Goal: Task Accomplishment & Management: Complete application form

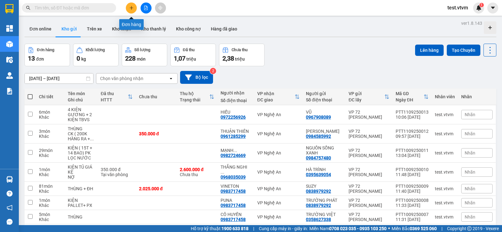
click at [132, 7] on icon "plus" at bounding box center [131, 8] width 4 height 4
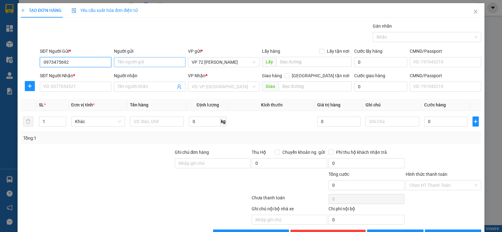
type input "0973475692"
click at [146, 60] on input "Người gửi" at bounding box center [150, 62] width 72 height 10
type input "DUPHARMAX"
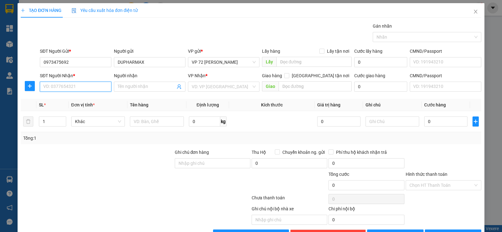
click at [94, 84] on input "SĐT Người Nhận *" at bounding box center [76, 87] width 72 height 10
type input "0946831288"
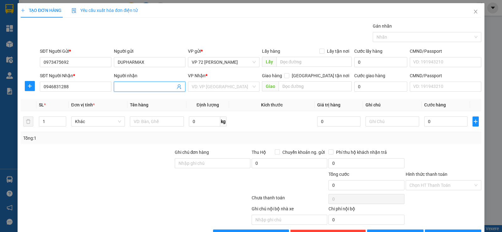
click at [154, 88] on input "Người nhận" at bounding box center [147, 86] width 58 height 7
type input "THIÊN MINH"
click at [203, 89] on input "search" at bounding box center [222, 86] width 60 height 9
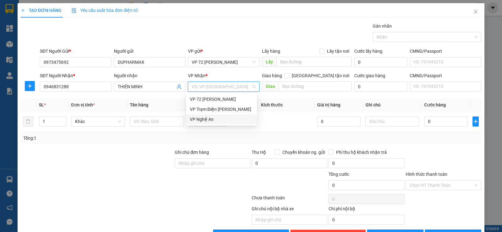
click at [204, 120] on div "VP Nghệ An" at bounding box center [221, 119] width 63 height 7
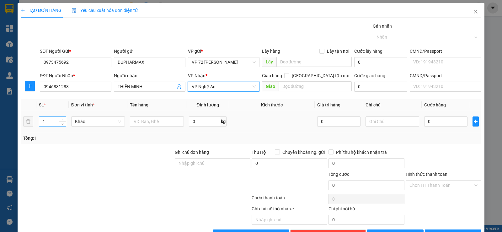
click at [46, 122] on input "1" at bounding box center [52, 121] width 26 height 9
type input "180"
click at [146, 121] on input "text" at bounding box center [157, 121] width 54 height 10
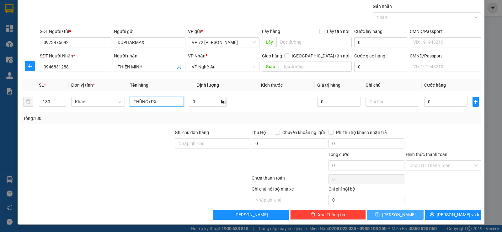
type input "THÙNG+PX"
click at [397, 215] on span "[PERSON_NAME]" at bounding box center [399, 214] width 34 height 7
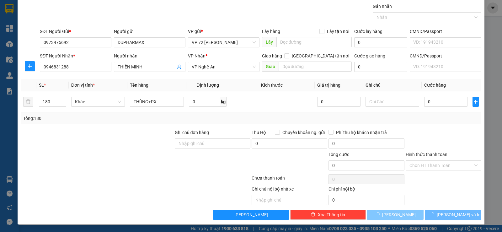
type input "1"
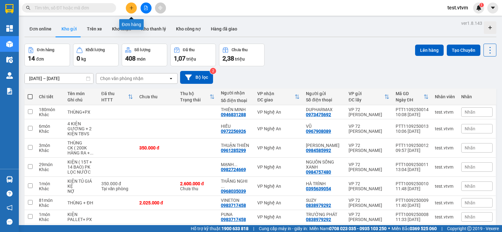
click at [132, 8] on icon "plus" at bounding box center [131, 7] width 0 height 3
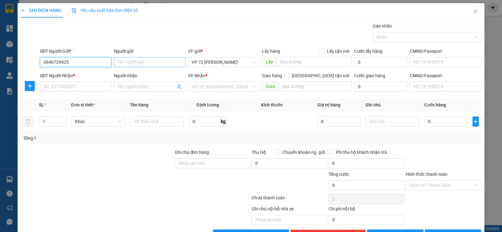
type input "0946729425"
click at [138, 64] on input "Người gửi" at bounding box center [150, 62] width 72 height 10
type input "[PERSON_NAME]"
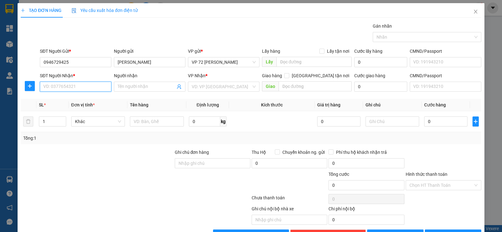
click at [62, 85] on input "SĐT Người Nhận *" at bounding box center [76, 87] width 72 height 10
type input "0962657867"
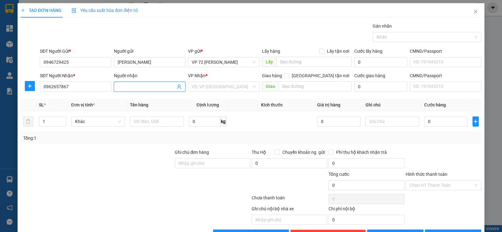
click at [126, 89] on input "Người nhận" at bounding box center [147, 86] width 58 height 7
type input "TX [GEOGRAPHIC_DATA]"
click at [205, 81] on div "VP Nhận *" at bounding box center [224, 76] width 72 height 9
click at [206, 90] on input "search" at bounding box center [222, 86] width 60 height 9
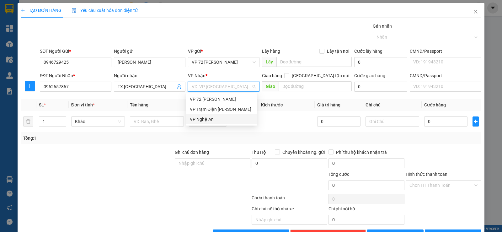
click at [206, 120] on div "VP Nghệ An" at bounding box center [221, 119] width 63 height 7
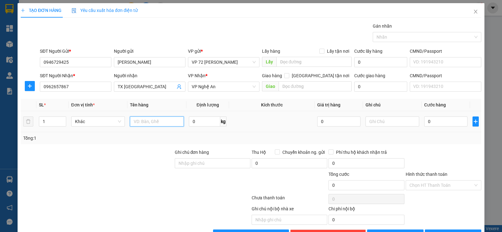
click at [139, 123] on input "text" at bounding box center [157, 121] width 54 height 10
type input "KIỆN MÁY + PX"
click at [374, 122] on input "text" at bounding box center [393, 121] width 54 height 10
click at [425, 121] on input "0" at bounding box center [445, 121] width 43 height 10
type input "2"
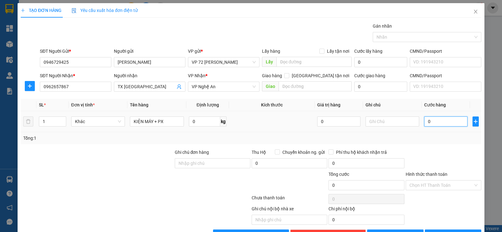
type input "2"
type input "25"
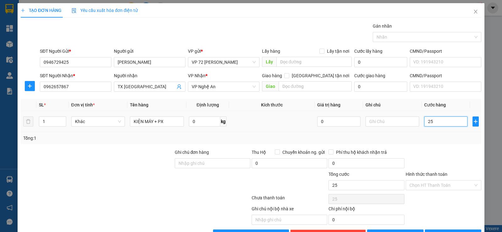
type input "250"
type input "2.500"
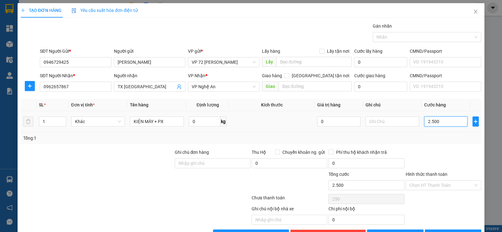
type input "2.500"
type input "25.000"
type input "250.000"
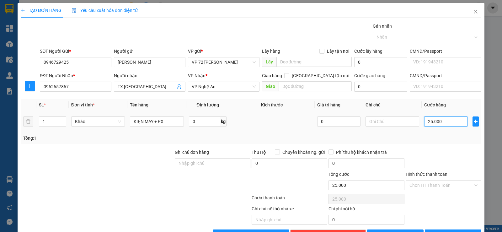
type input "250.000"
click at [421, 184] on input "Hình thức thanh toán" at bounding box center [442, 185] width 64 height 9
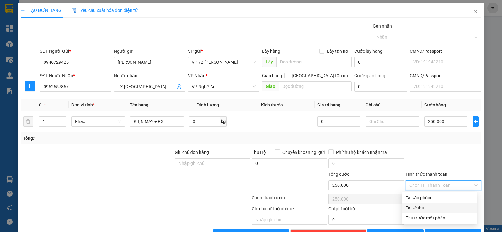
click at [421, 208] on div "Tài xế thu" at bounding box center [440, 207] width 68 height 7
type input "0"
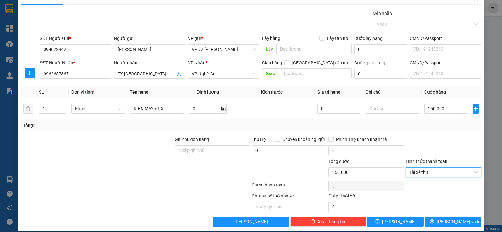
scroll to position [20, 0]
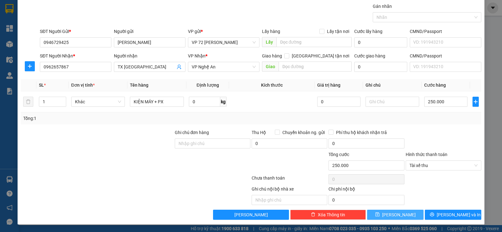
click at [394, 214] on span "[PERSON_NAME]" at bounding box center [399, 214] width 34 height 7
type input "0"
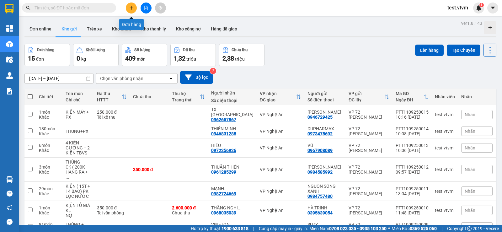
click at [130, 8] on icon "plus" at bounding box center [131, 8] width 4 height 4
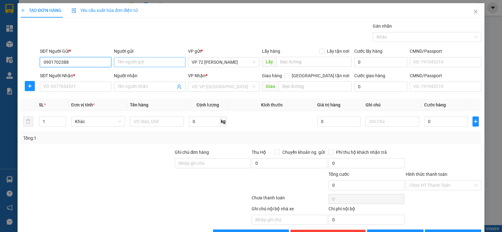
type input "0901702388"
click at [132, 63] on input "Người gửi" at bounding box center [150, 62] width 72 height 10
type input "VINATRANCO HN"
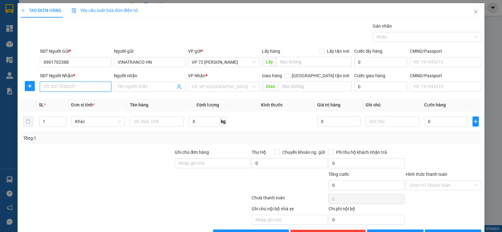
click at [82, 89] on input "SĐT Người Nhận *" at bounding box center [76, 87] width 72 height 10
type input "0983717458"
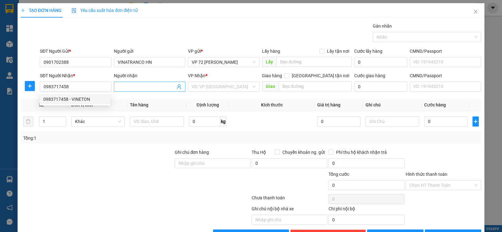
click at [128, 85] on input "Người nhận" at bounding box center [147, 86] width 58 height 7
type input "SƠN HÀ"
click at [246, 89] on input "search" at bounding box center [222, 86] width 60 height 9
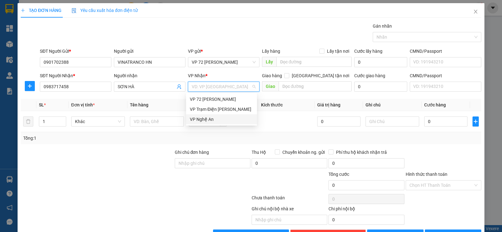
click at [210, 119] on div "VP Nghệ An" at bounding box center [221, 119] width 63 height 7
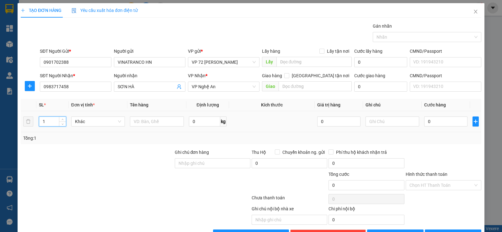
click at [49, 121] on input "1" at bounding box center [52, 121] width 26 height 9
type input "4"
click at [159, 123] on input "text" at bounding box center [157, 121] width 54 height 10
type input "02 PHUY + 02 XÔ + PX"
click at [389, 123] on input "text" at bounding box center [393, 121] width 54 height 10
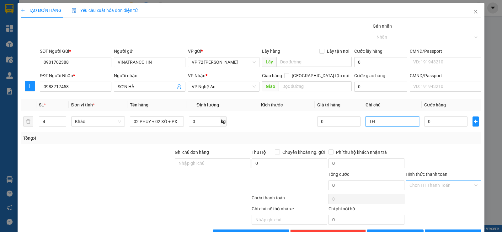
type input "TH"
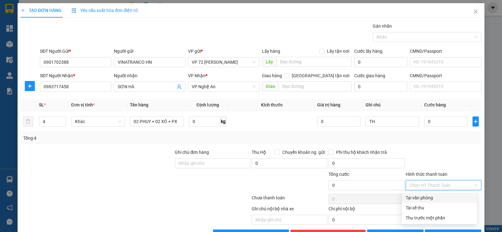
click at [462, 185] on input "Hình thức thanh toán" at bounding box center [442, 185] width 64 height 9
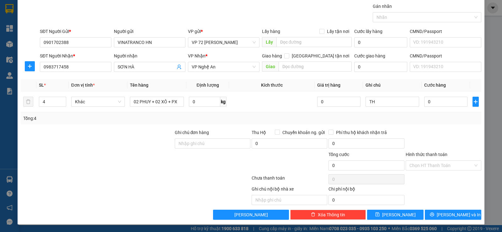
click at [442, 130] on div at bounding box center [443, 140] width 77 height 22
click at [383, 213] on button "[PERSON_NAME]" at bounding box center [395, 215] width 57 height 10
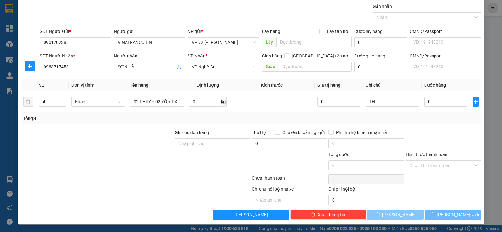
type input "1"
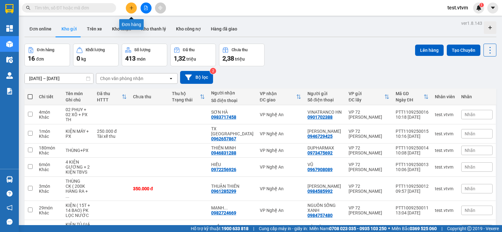
click at [134, 8] on button at bounding box center [131, 8] width 11 height 11
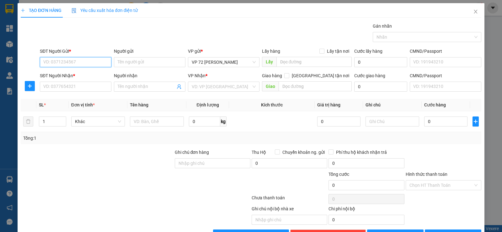
click at [64, 63] on input "SĐT Người Gửi *" at bounding box center [76, 62] width 72 height 10
type input "0982596888"
click at [144, 59] on input "Người gửi" at bounding box center [150, 62] width 72 height 10
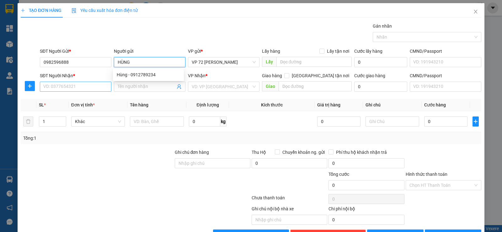
type input "HÙNG"
click at [78, 89] on input "SĐT Người Nhận *" at bounding box center [76, 87] width 72 height 10
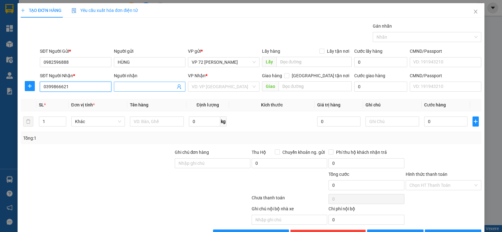
type input "0399866621"
click at [142, 89] on input "Người nhận" at bounding box center [147, 86] width 58 height 7
type input "VP TB MIỀN TRUNG"
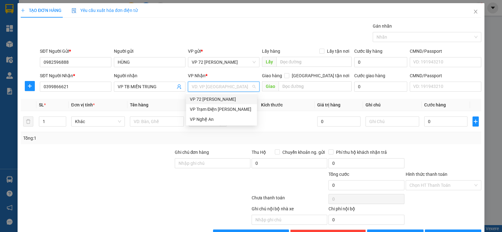
click at [211, 89] on input "search" at bounding box center [222, 86] width 60 height 9
click at [204, 118] on div "VP Nghệ An" at bounding box center [221, 119] width 63 height 7
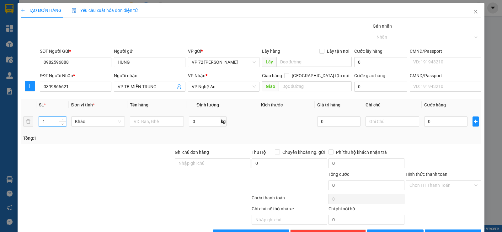
click at [55, 124] on input "1" at bounding box center [52, 121] width 26 height 9
type input "4"
click at [148, 122] on input "text" at bounding box center [157, 121] width 54 height 10
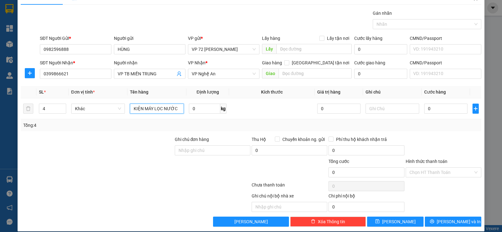
scroll to position [20, 0]
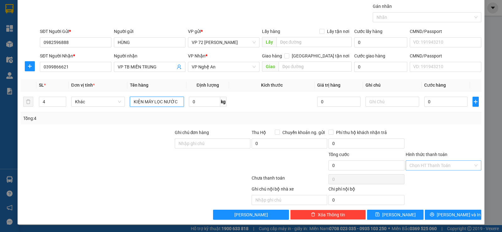
click at [472, 165] on div "Chọn HT Thanh Toán" at bounding box center [444, 165] width 76 height 10
type input "KIỆN MÁY LỌC NƯỚC"
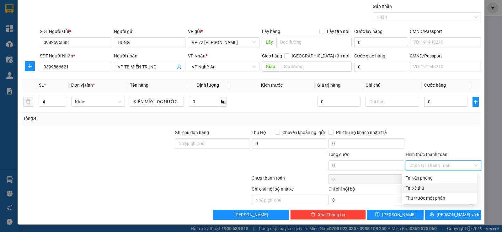
click at [422, 189] on div "Tài xế thu" at bounding box center [440, 188] width 68 height 7
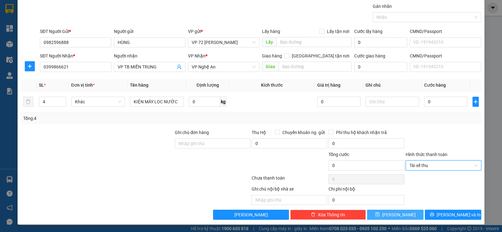
click at [396, 213] on span "[PERSON_NAME]" at bounding box center [399, 214] width 34 height 7
click at [474, 165] on div "Tài xế thu" at bounding box center [444, 165] width 76 height 10
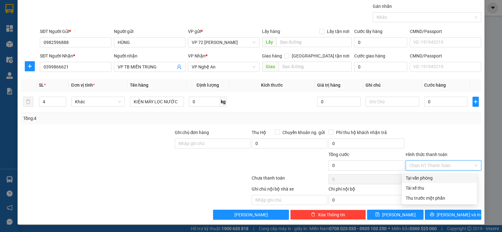
click at [450, 136] on div at bounding box center [443, 140] width 77 height 22
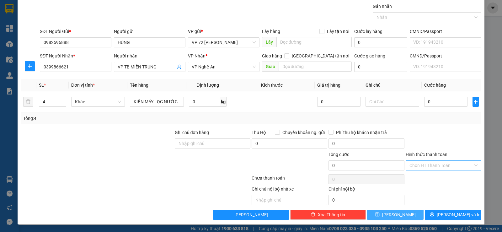
click at [401, 213] on button "[PERSON_NAME]" at bounding box center [395, 215] width 57 height 10
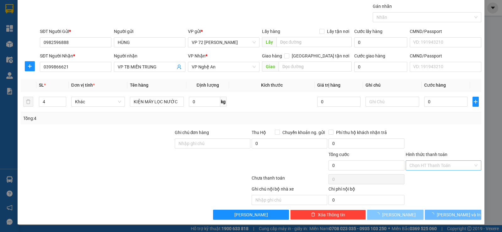
type input "1"
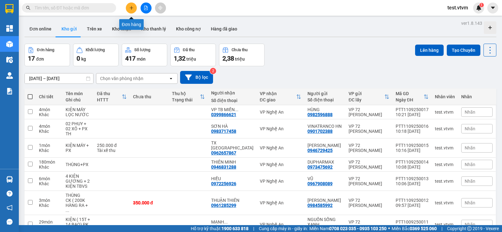
click at [134, 8] on button at bounding box center [131, 8] width 11 height 11
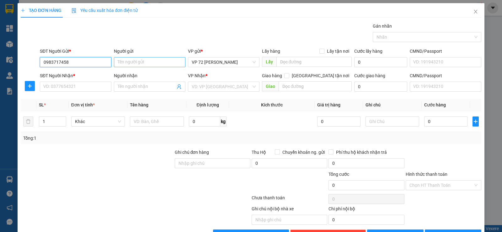
type input "0983717458"
click at [154, 64] on input "Người gửi" at bounding box center [150, 62] width 72 height 10
type input "[PERSON_NAME]"
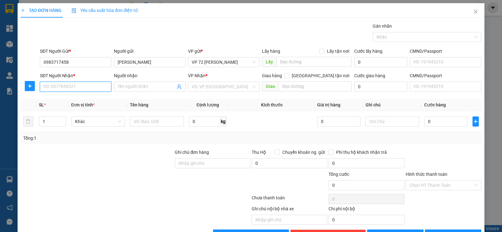
click at [86, 87] on input "SĐT Người Nhận *" at bounding box center [76, 87] width 72 height 10
type input "0989459098"
click at [118, 84] on input "Người nhận" at bounding box center [147, 86] width 58 height 7
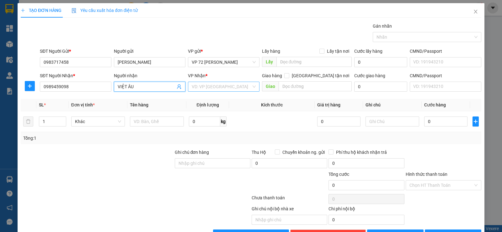
type input "VIỆT ÂU"
click at [207, 88] on input "search" at bounding box center [222, 86] width 60 height 9
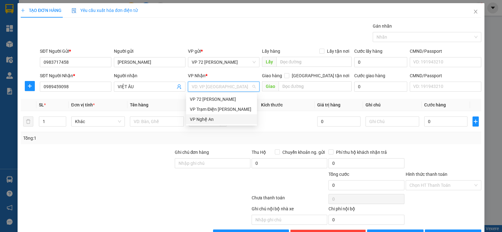
click at [205, 118] on div "VP Nghệ An" at bounding box center [221, 119] width 63 height 7
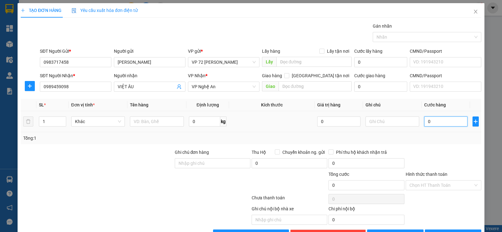
click at [434, 119] on input "0" at bounding box center [445, 121] width 43 height 10
type input "1"
type input "12"
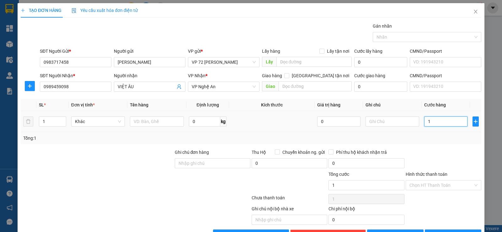
type input "12"
type input "120"
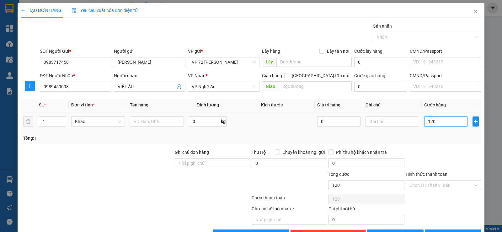
type input "1.200"
type input "12.000"
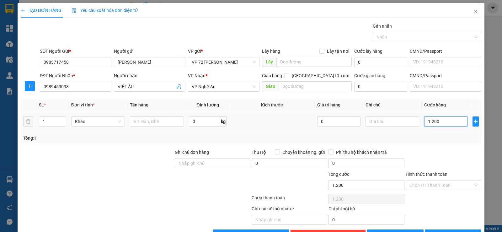
type input "12.000"
type input "120.000"
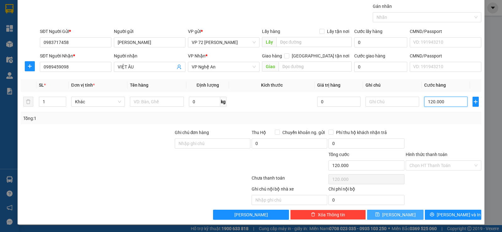
type input "120.000"
click at [384, 214] on button "[PERSON_NAME]" at bounding box center [395, 215] width 57 height 10
type input "0"
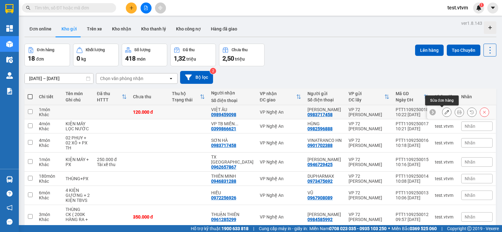
click at [445, 111] on icon at bounding box center [447, 112] width 4 height 4
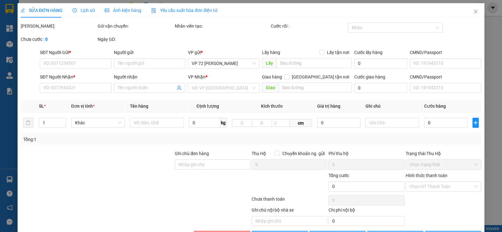
type input "0983717458"
type input "[PERSON_NAME]"
type input "0989459098"
type input "VIỆT ÂU"
type input "120.000"
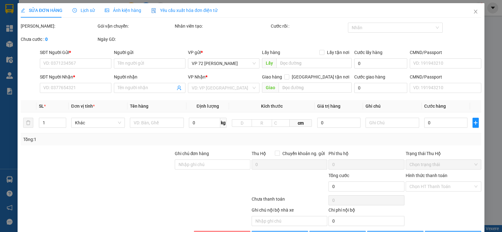
type input "120.000"
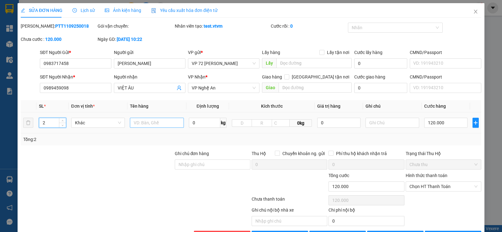
type input "2"
click at [143, 123] on input "text" at bounding box center [157, 123] width 54 height 10
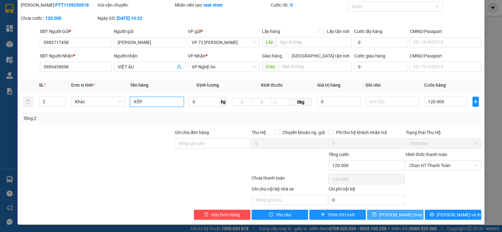
type input "XỐP"
click at [397, 215] on span "[PERSON_NAME] thay đổi" at bounding box center [404, 214] width 50 height 7
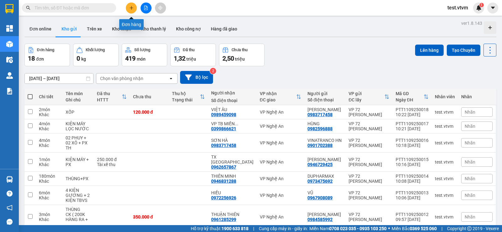
click at [132, 7] on icon "plus" at bounding box center [131, 8] width 4 height 4
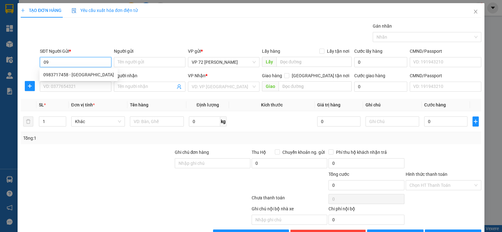
type input "0"
type input "0838979292"
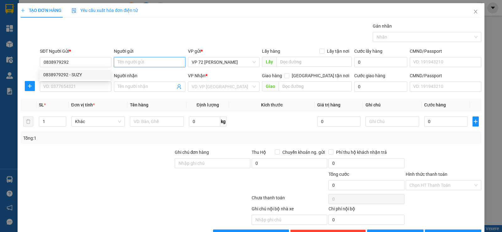
click at [132, 63] on input "Người gửi" at bounding box center [150, 62] width 72 height 10
type input "[PERSON_NAME]"
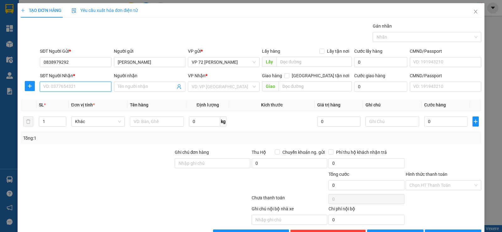
click at [84, 88] on input "SĐT Người Nhận *" at bounding box center [76, 87] width 72 height 10
type input "0975433182"
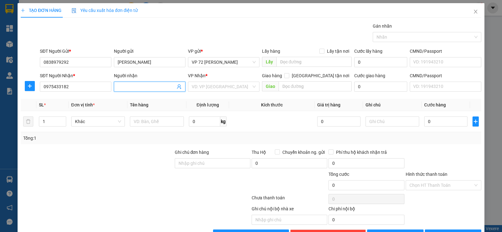
click at [125, 87] on input "Người nhận" at bounding box center [147, 86] width 58 height 7
type input "ST MƯỜNG THANH , HOÀNG MAI, NA"
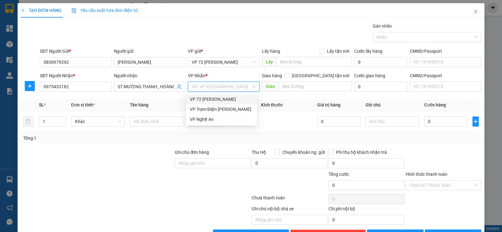
click at [221, 87] on input "search" at bounding box center [222, 86] width 60 height 9
click at [208, 120] on div "VP Nghệ An" at bounding box center [221, 119] width 63 height 7
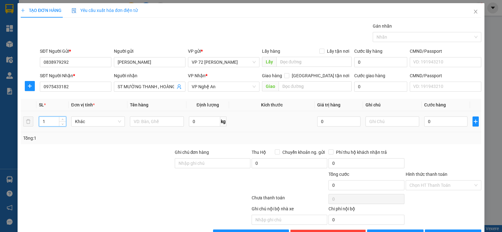
click at [53, 125] on input "1" at bounding box center [52, 121] width 26 height 9
type input "1"
type input "3"
click at [144, 122] on input "text" at bounding box center [157, 121] width 54 height 10
type input "XỐP"
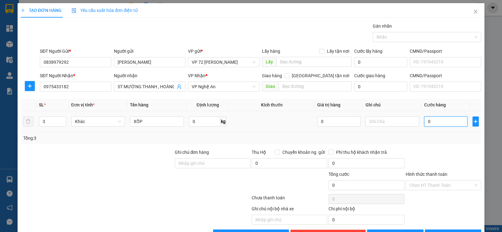
click at [442, 124] on input "0" at bounding box center [445, 121] width 43 height 10
type input "2"
type input "21"
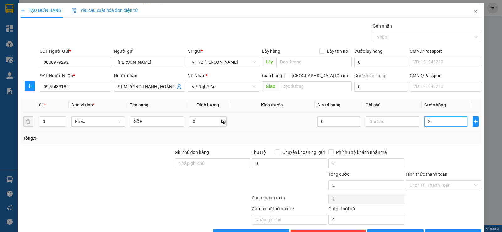
type input "21"
type input "210"
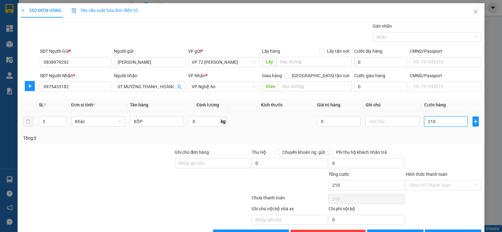
type input "2.100"
type input "21.000"
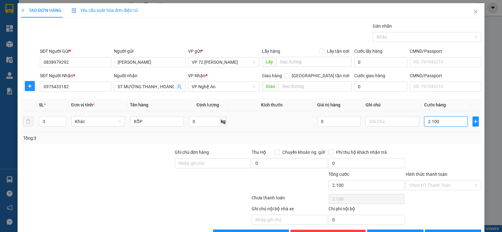
type input "21.000"
type input "210.000"
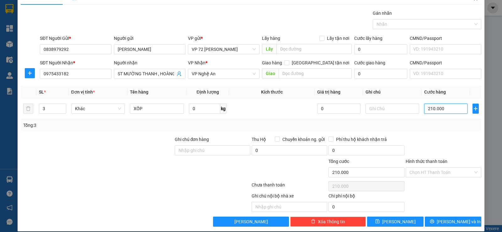
scroll to position [20, 0]
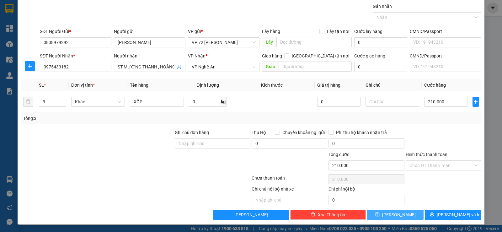
click at [388, 210] on button "[PERSON_NAME]" at bounding box center [395, 215] width 57 height 10
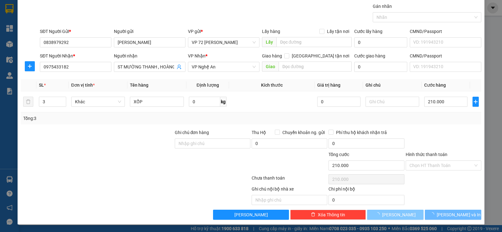
type input "1"
type input "0"
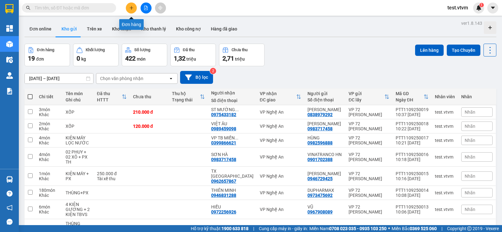
click at [132, 9] on icon "plus" at bounding box center [131, 8] width 4 height 4
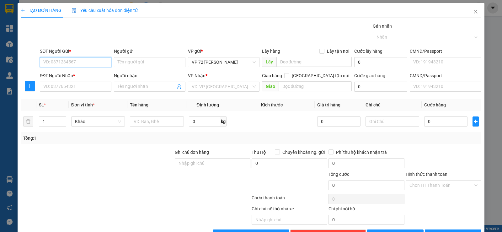
click at [96, 60] on input "SĐT Người Gửi *" at bounding box center [76, 62] width 72 height 10
type input "0838979292"
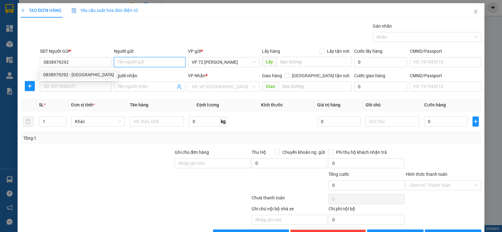
click at [140, 65] on input "Người gửi" at bounding box center [150, 62] width 72 height 10
type input "[PERSON_NAME]"
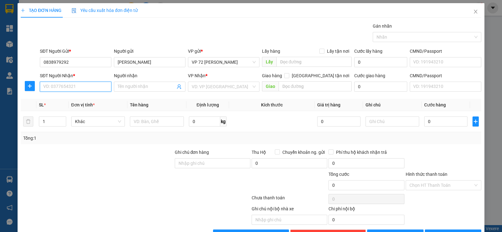
click at [57, 89] on input "SĐT Người Nhận *" at bounding box center [76, 87] width 72 height 10
type input "0983717458"
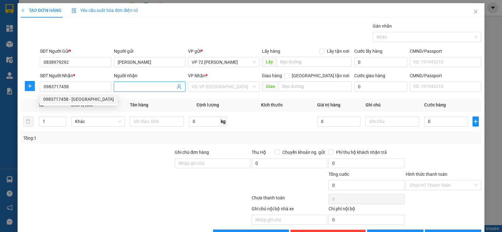
click at [144, 89] on input "Người nhận" at bounding box center [147, 86] width 58 height 7
type input "HUYỀN"
click at [209, 90] on input "search" at bounding box center [222, 86] width 60 height 9
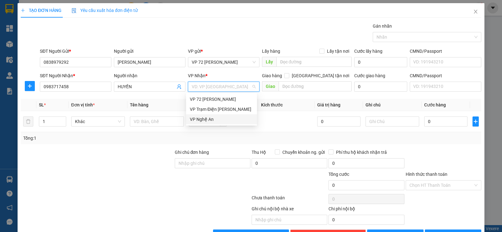
click at [208, 118] on div "VP Nghệ An" at bounding box center [221, 119] width 63 height 7
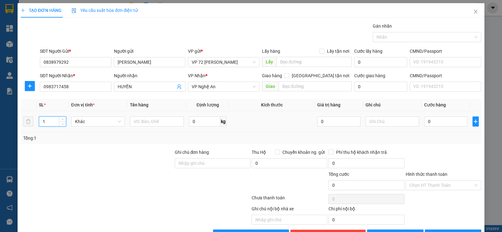
click at [51, 122] on input "1" at bounding box center [52, 121] width 26 height 9
type input "1"
type input "21"
click at [135, 122] on input "text" at bounding box center [157, 121] width 54 height 10
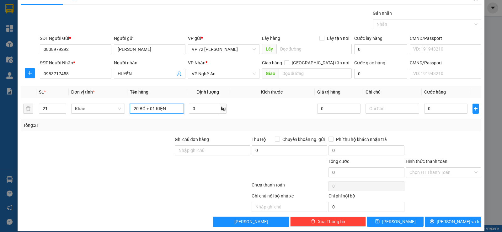
scroll to position [20, 0]
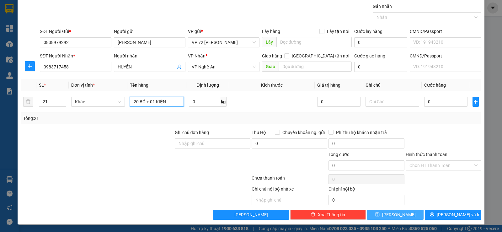
type input "20 BÓ + 01 KIỆN"
click at [397, 213] on span "[PERSON_NAME]" at bounding box center [399, 214] width 34 height 7
type input "1"
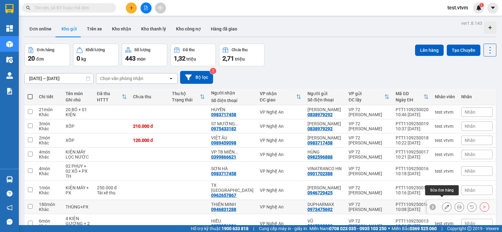
click at [443, 202] on button at bounding box center [447, 207] width 9 height 11
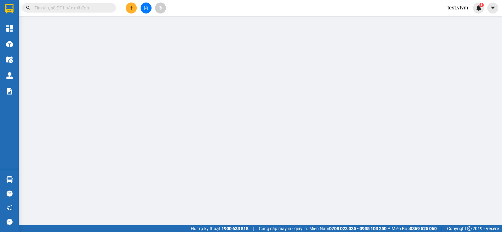
type input "0973475692"
type input "DUPHARMAX"
type input "0946831288"
type input "THIÊN MINH"
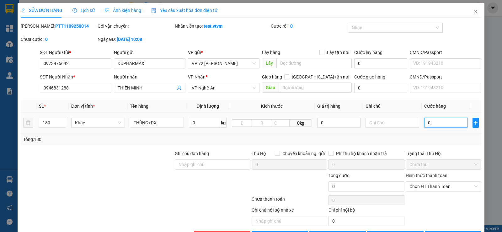
click at [446, 124] on input "0" at bounding box center [445, 123] width 43 height 10
type input "1"
type input "10"
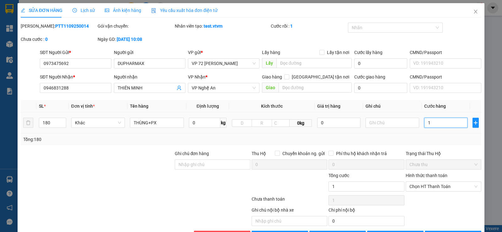
type input "10"
type input "108"
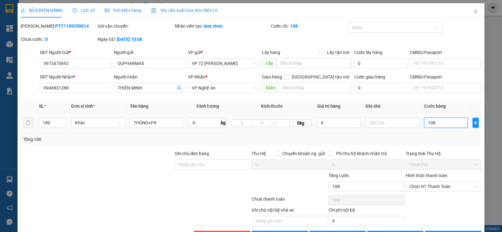
type input "1.080"
type input "10.800"
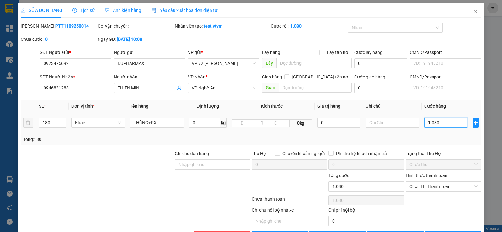
type input "10.800"
type input "108.000"
type input "1.080.000"
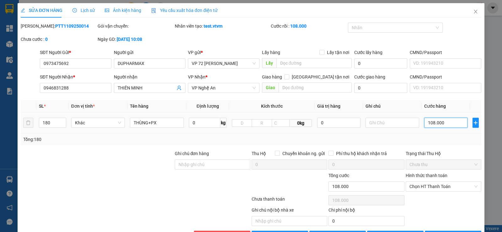
type input "1.080.000"
click at [388, 124] on input "text" at bounding box center [393, 123] width 54 height 10
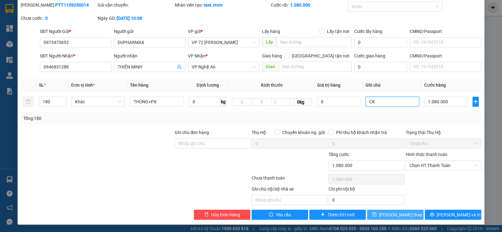
type input "CK"
click at [396, 215] on span "[PERSON_NAME] thay đổi" at bounding box center [404, 214] width 50 height 7
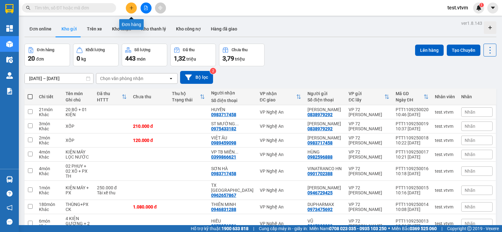
click at [131, 7] on icon "plus" at bounding box center [131, 8] width 4 height 4
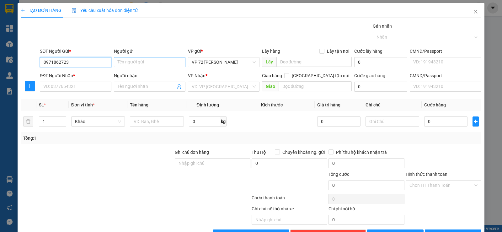
type input "0971862723"
click at [165, 64] on input "Người gửi" at bounding box center [150, 62] width 72 height 10
type input "[PERSON_NAME]"
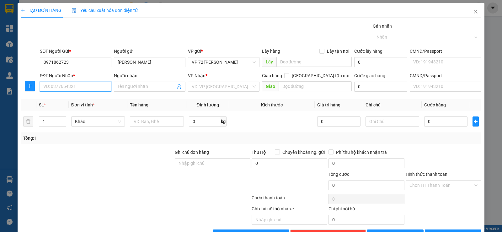
click at [59, 89] on input "SĐT Người Nhận *" at bounding box center [76, 87] width 72 height 10
type input "0974378221"
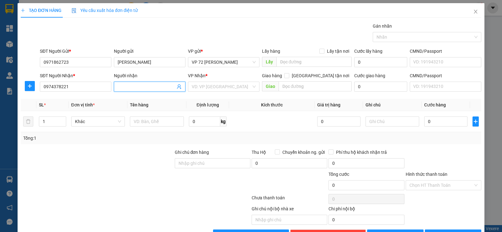
click at [123, 83] on input "Người nhận" at bounding box center [147, 86] width 58 height 7
type input "[PERSON_NAME]"
click at [226, 88] on input "search" at bounding box center [222, 86] width 60 height 9
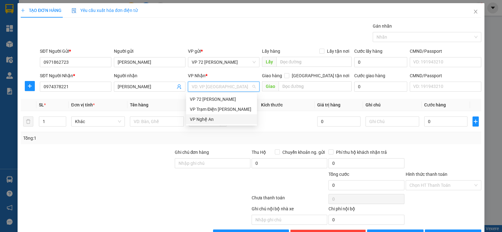
click at [216, 119] on div "VP Nghệ An" at bounding box center [221, 119] width 63 height 7
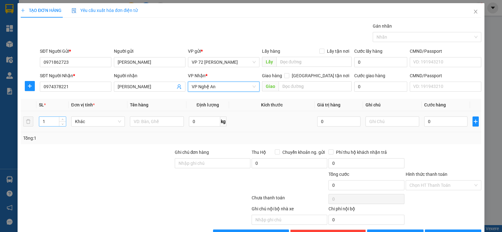
click at [51, 122] on input "1" at bounding box center [52, 121] width 26 height 9
type input "7"
click at [142, 122] on input "text" at bounding box center [157, 121] width 54 height 10
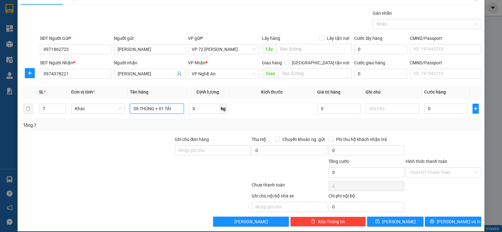
scroll to position [20, 0]
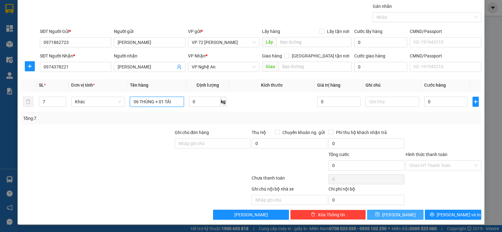
type input "06 THÙNG + 01 TẢI"
click at [392, 213] on span "[PERSON_NAME]" at bounding box center [399, 214] width 34 height 7
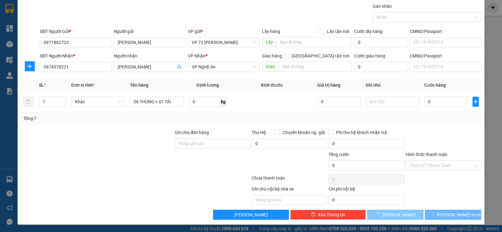
type input "1"
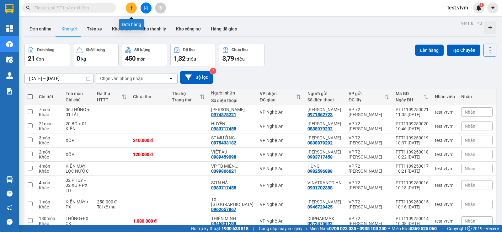
click at [134, 6] on button at bounding box center [131, 8] width 11 height 11
click at [131, 8] on icon "plus" at bounding box center [131, 8] width 4 height 4
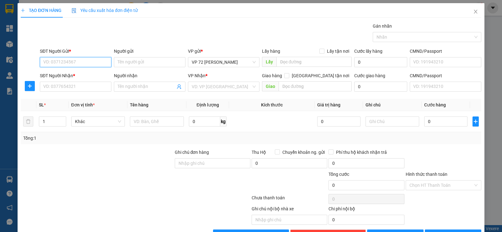
click at [93, 61] on input "SĐT Người Gửi *" at bounding box center [76, 62] width 72 height 10
type input "0838979292"
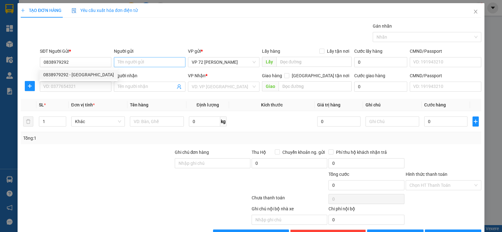
click at [140, 57] on div "Người gửi Tên người gửi" at bounding box center [150, 59] width 72 height 22
click at [138, 61] on input "Người gửi" at bounding box center [150, 62] width 72 height 10
click at [121, 61] on input "BENY" at bounding box center [150, 62] width 72 height 10
type input "[PERSON_NAME]"
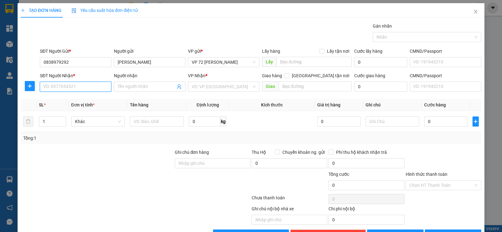
click at [65, 85] on input "SĐT Người Nhận *" at bounding box center [76, 87] width 72 height 10
type input "0965001991"
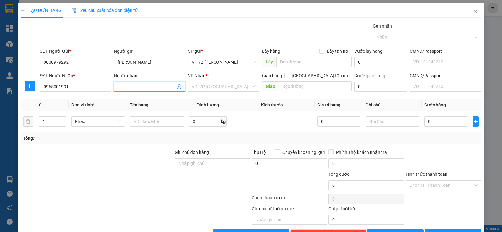
click at [148, 83] on span at bounding box center [150, 87] width 72 height 10
type input "QUANG QUAT"
click at [50, 122] on input "1" at bounding box center [52, 121] width 26 height 9
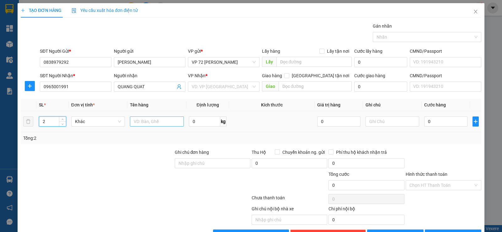
type input "2"
click at [147, 122] on input "text" at bounding box center [157, 121] width 54 height 10
type input "KIỆN QUẠT TRẦN"
click at [433, 120] on input "0" at bounding box center [445, 121] width 43 height 10
type input "5"
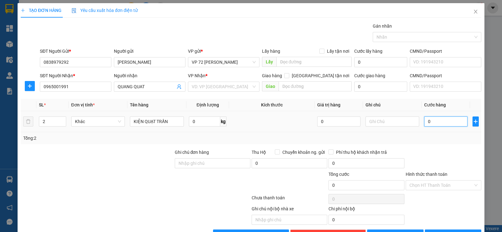
type input "5"
type input "0"
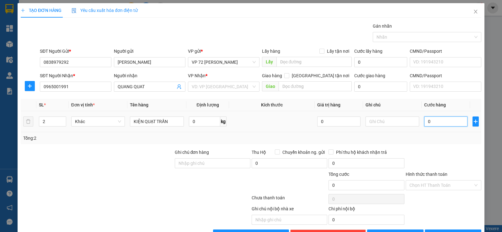
type input "06"
type input "6"
type input "060"
type input "60"
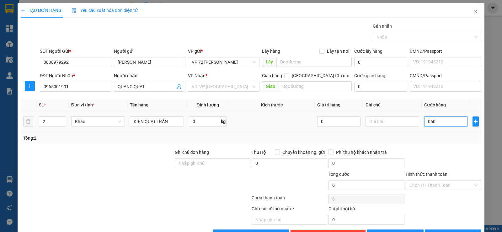
type input "60"
type input "0.600"
type input "600"
type input "06.000"
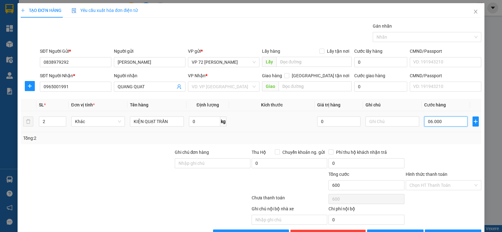
type input "6.000"
type input "0.600"
type input "600"
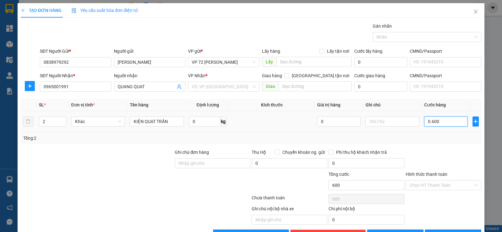
type input "060"
type input "60"
type input "06"
type input "6"
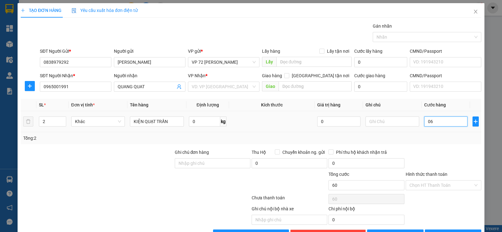
type input "6"
type input "0"
type input "06"
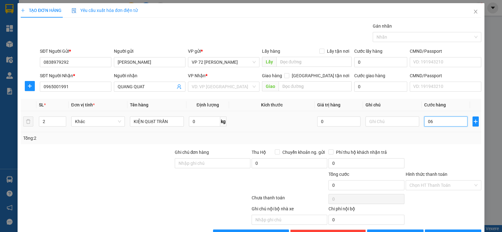
type input "6"
type input "060"
type input "60"
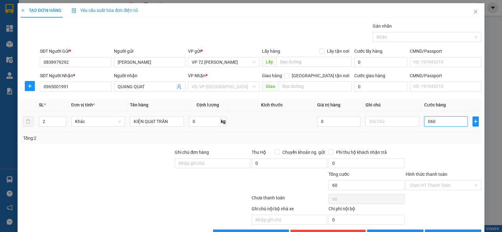
type input "0.600"
type input "600"
type input "060"
type input "60"
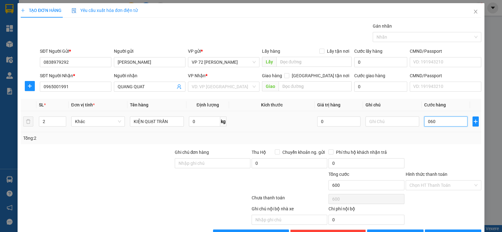
type input "60"
type input "06"
type input "6"
type input "0"
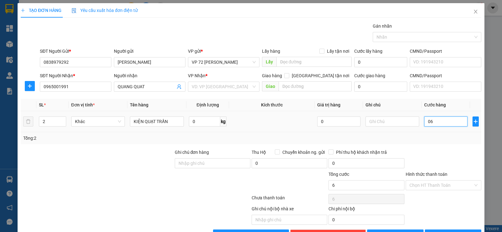
type input "0"
type input "60"
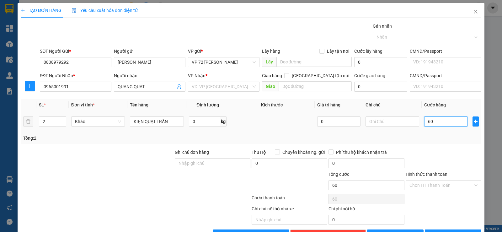
type input "600"
type input "6.000"
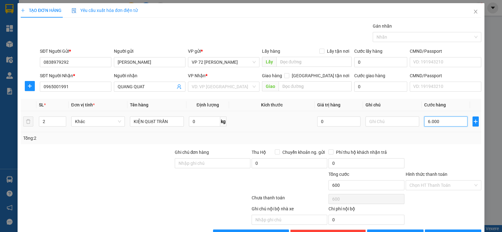
type input "6.000"
type input "60.000"
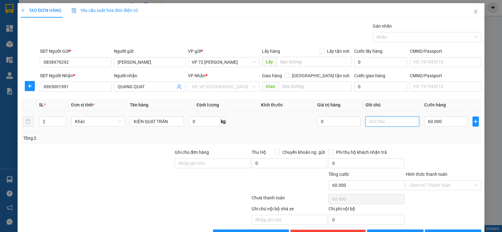
click at [391, 120] on input "text" at bounding box center [393, 121] width 54 height 10
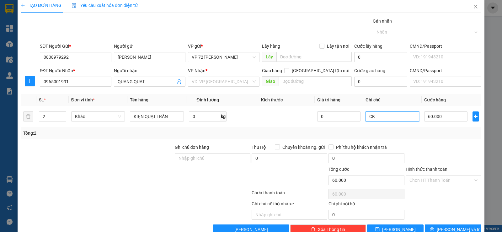
scroll to position [20, 0]
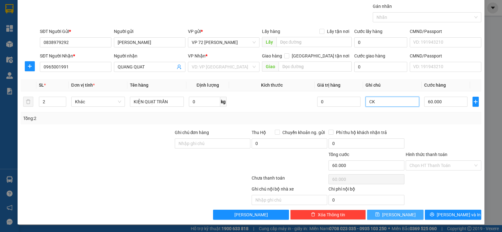
type input "CK"
click at [398, 216] on span "[PERSON_NAME]" at bounding box center [399, 214] width 34 height 7
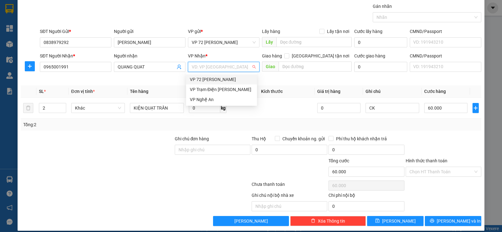
click at [236, 69] on input "search" at bounding box center [222, 66] width 60 height 9
click at [215, 101] on div "VP Nghệ An" at bounding box center [221, 99] width 63 height 7
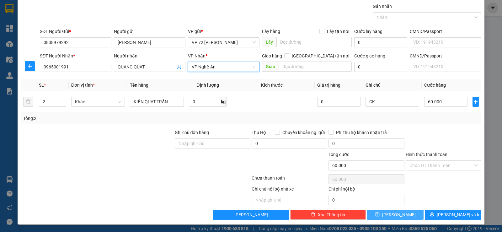
click at [383, 215] on button "[PERSON_NAME]" at bounding box center [395, 215] width 57 height 10
type input "1"
type input "0"
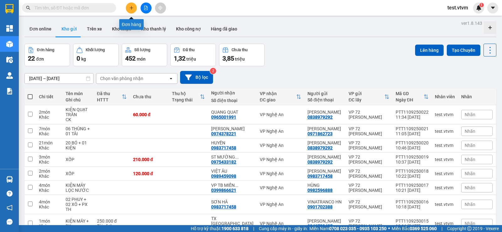
click at [131, 11] on button at bounding box center [131, 8] width 11 height 11
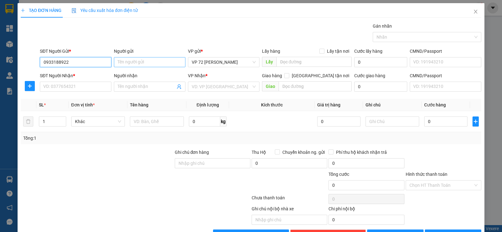
type input "0933188922"
click at [150, 59] on input "Người gửi" at bounding box center [150, 62] width 72 height 10
type input "DƯỢC PHẨM DELAP"
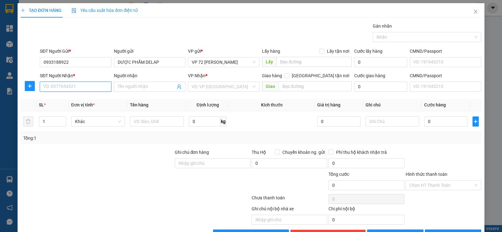
click at [89, 89] on input "SĐT Người Nhận *" at bounding box center [76, 87] width 72 height 10
type input "0961717563"
click at [137, 87] on input "Người nhận" at bounding box center [147, 86] width 58 height 7
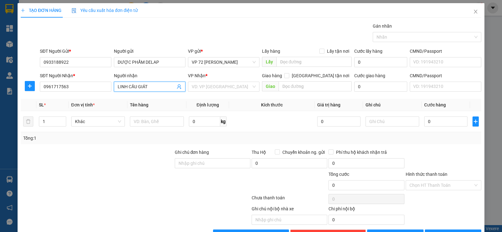
click at [127, 84] on input "LINH CẦU GIÁT" at bounding box center [147, 86] width 58 height 7
click at [156, 85] on input "LINH , TT CẦU GIÁT" at bounding box center [147, 86] width 58 height 7
type input "LINH , TT CẦU GIÁT , [PERSON_NAME] ,[PERSON_NAME]"
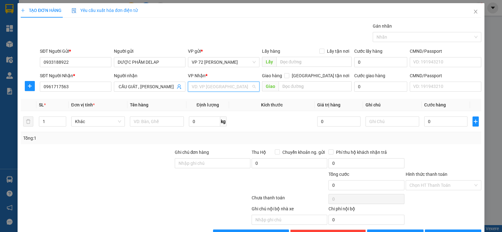
scroll to position [0, 0]
click at [217, 87] on input "search" at bounding box center [222, 86] width 60 height 9
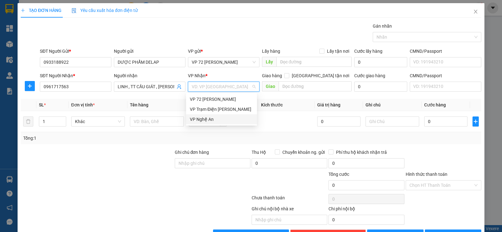
click at [208, 119] on div "VP Nghệ An" at bounding box center [221, 119] width 63 height 7
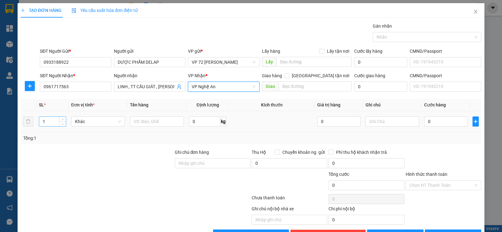
click at [51, 123] on input "1" at bounding box center [52, 121] width 26 height 9
type input "2"
click at [434, 119] on input "0" at bounding box center [445, 121] width 43 height 10
type input "1"
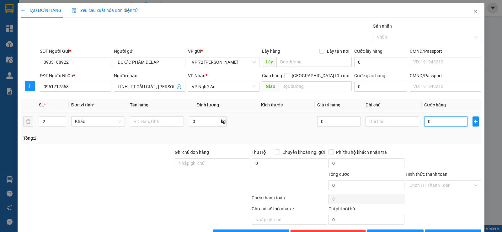
type input "1"
type input "12"
type input "120"
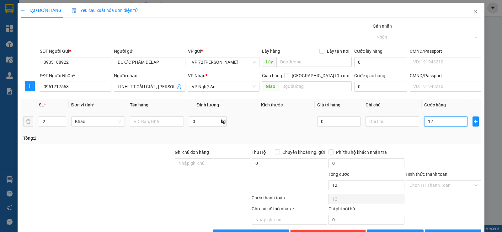
type input "120"
type input "1.200"
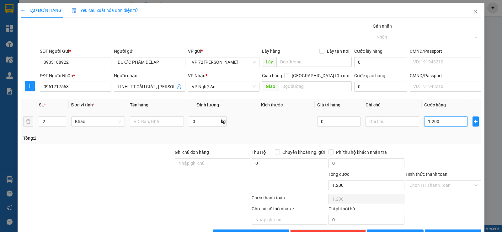
type input "12.000"
type input "120.000"
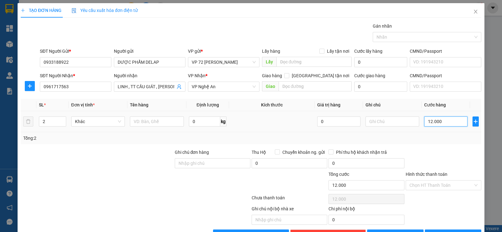
type input "120.000"
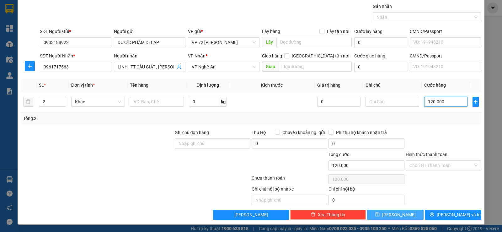
type input "120.000"
click at [380, 214] on button "[PERSON_NAME]" at bounding box center [395, 215] width 57 height 10
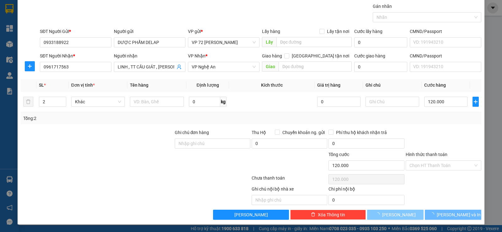
type input "1"
type input "0"
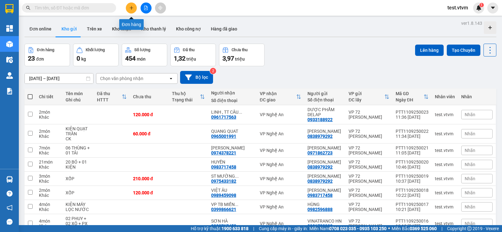
click at [130, 6] on icon "plus" at bounding box center [131, 8] width 4 height 4
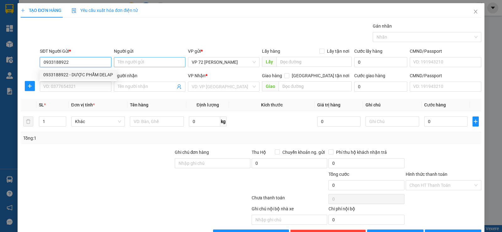
type input "0933188922"
click at [125, 62] on input "Người gửi" at bounding box center [150, 62] width 72 height 10
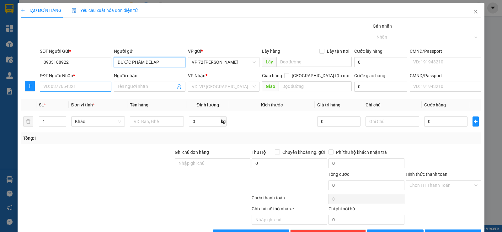
type input "DƯỢC PHẨM DELAP"
click at [79, 86] on input "SĐT Người Nhận *" at bounding box center [76, 87] width 72 height 10
type input "0977756155"
click at [129, 87] on input "Người nhận" at bounding box center [147, 86] width 58 height 7
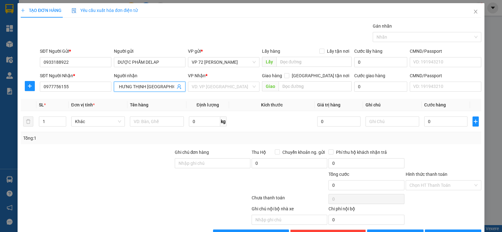
scroll to position [0, 22]
type input "CƯỜNG , HƯNG THỊNH [GEOGRAPHIC_DATA]"
click at [225, 88] on input "search" at bounding box center [222, 86] width 60 height 9
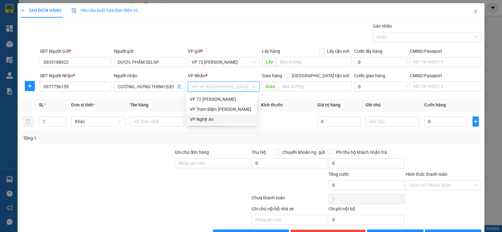
click at [216, 121] on div "VP Nghệ An" at bounding box center [221, 119] width 63 height 7
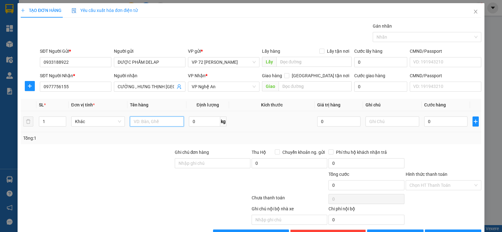
click at [141, 123] on input "text" at bounding box center [157, 121] width 54 height 10
type input "THÙNG"
click at [429, 124] on input "0" at bounding box center [445, 121] width 43 height 10
type input "6"
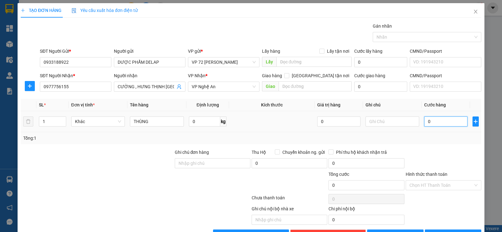
type input "6"
type input "60"
type input "600"
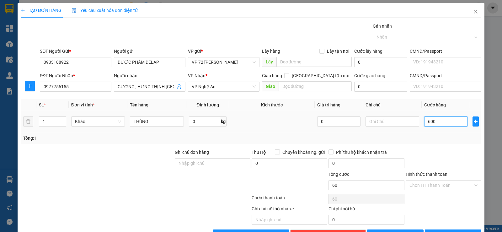
type input "600"
type input "6.000"
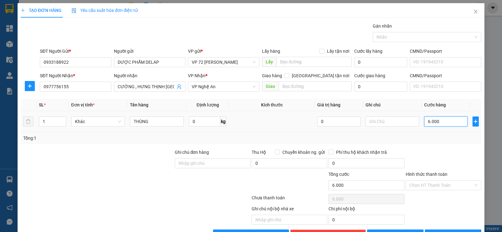
type input "60.000"
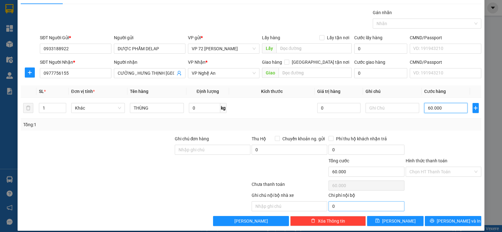
scroll to position [20, 0]
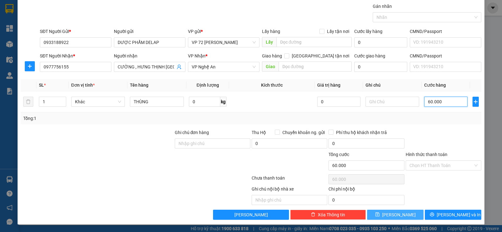
type input "60.000"
click at [396, 214] on span "[PERSON_NAME]" at bounding box center [399, 214] width 34 height 7
type input "0"
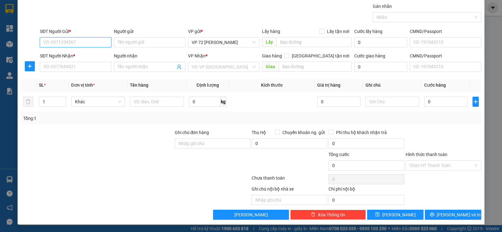
click at [80, 40] on input "SĐT Người Gửi *" at bounding box center [76, 42] width 72 height 10
type input "0931511819"
click at [122, 42] on input "Người gửi" at bounding box center [150, 42] width 72 height 10
type input "TÌNH"
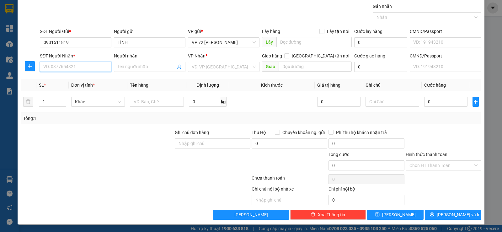
click at [52, 67] on input "SĐT Người Nhận *" at bounding box center [76, 67] width 72 height 10
type input "0961241755"
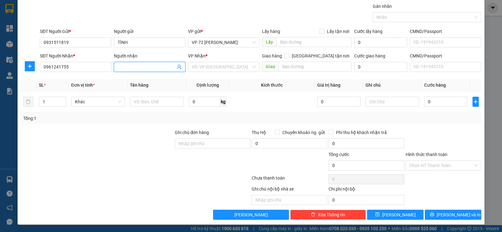
click at [129, 66] on input "Người nhận" at bounding box center [147, 66] width 58 height 7
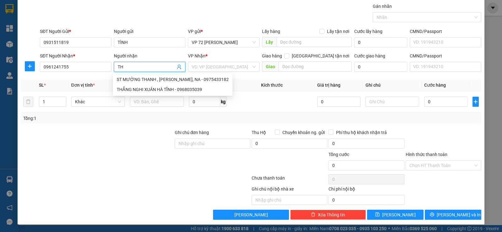
type input "T"
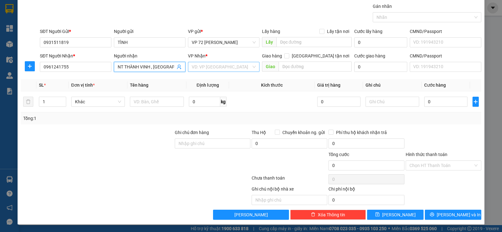
type input "NT THÀNH VINH , [GEOGRAPHIC_DATA]"
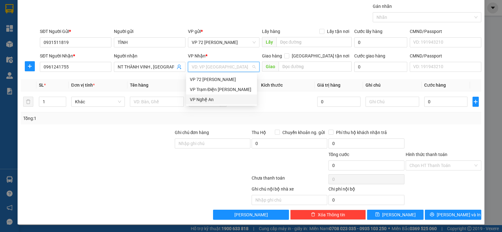
click at [203, 68] on input "search" at bounding box center [222, 66] width 60 height 9
click at [212, 99] on div "VP Nghệ An" at bounding box center [221, 99] width 63 height 7
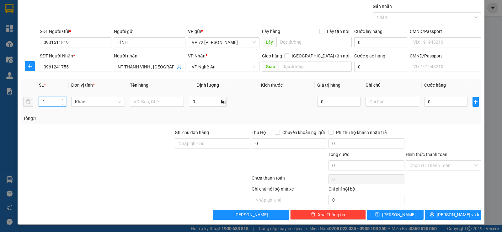
click at [46, 102] on input "1" at bounding box center [52, 101] width 26 height 9
click at [102, 102] on span "Khác" at bounding box center [98, 101] width 46 height 9
type input "2"
click at [141, 101] on input "text" at bounding box center [157, 102] width 54 height 10
type input "KIỆN + PX"
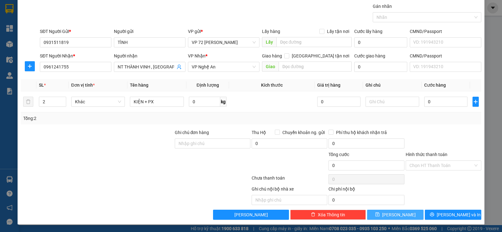
click at [399, 216] on span "[PERSON_NAME]" at bounding box center [399, 214] width 34 height 7
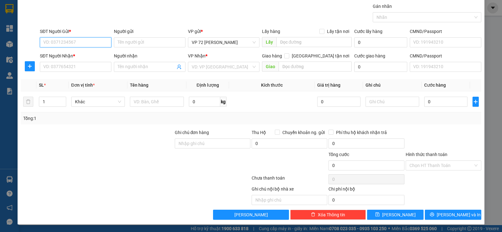
click at [78, 41] on input "SĐT Người Gửi *" at bounding box center [76, 42] width 72 height 10
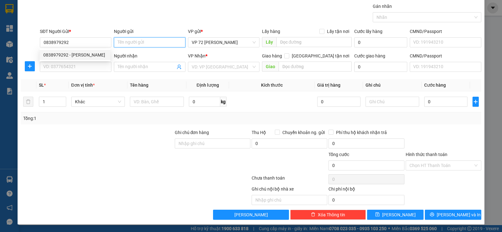
click at [138, 42] on input "Người gửi" at bounding box center [150, 42] width 72 height 10
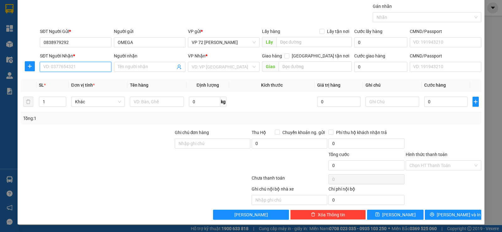
click at [63, 68] on input "SĐT Người Nhận *" at bounding box center [76, 67] width 72 height 10
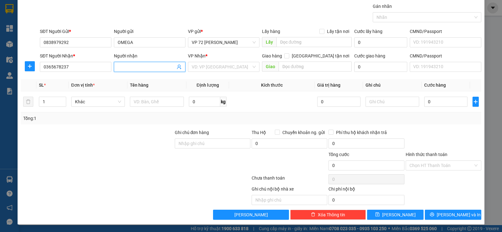
click at [137, 69] on input "Người nhận" at bounding box center [147, 66] width 58 height 7
click at [247, 67] on input "search" at bounding box center [222, 66] width 60 height 9
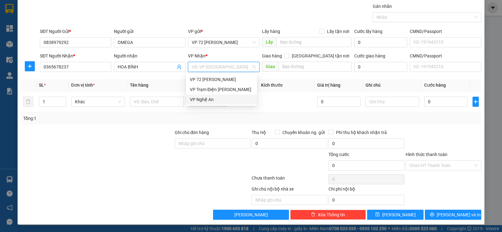
click at [222, 101] on div "VP Nghệ An" at bounding box center [221, 99] width 63 height 7
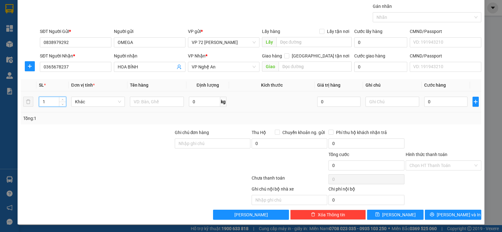
click at [45, 100] on input "1" at bounding box center [52, 101] width 26 height 9
click at [145, 103] on input "text" at bounding box center [157, 102] width 54 height 10
click at [384, 103] on input "text" at bounding box center [393, 102] width 54 height 10
click at [443, 102] on input "0" at bounding box center [445, 102] width 43 height 10
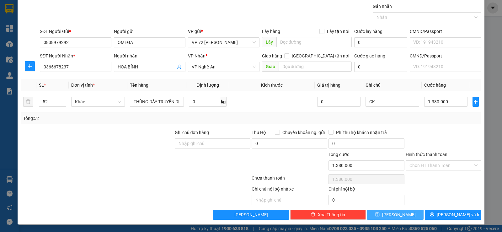
click at [382, 214] on button "[PERSON_NAME]" at bounding box center [395, 215] width 57 height 10
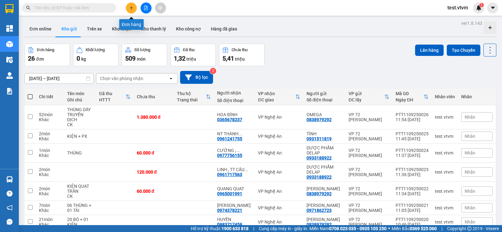
click at [133, 9] on icon "plus" at bounding box center [131, 8] width 4 height 4
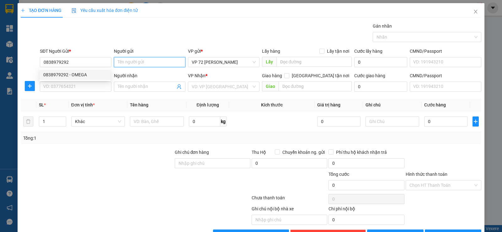
click at [148, 62] on input "Người gửi" at bounding box center [150, 62] width 72 height 10
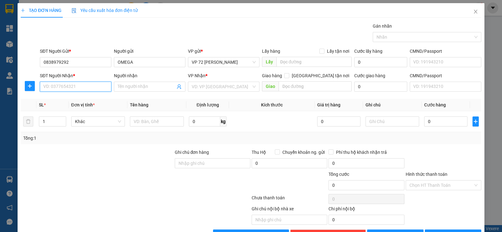
click at [75, 89] on input "SĐT Người Nhận *" at bounding box center [76, 87] width 72 height 10
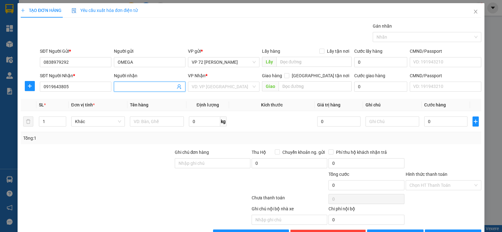
click at [148, 86] on input "Người nhận" at bounding box center [147, 86] width 58 height 7
click at [227, 89] on input "search" at bounding box center [222, 86] width 60 height 9
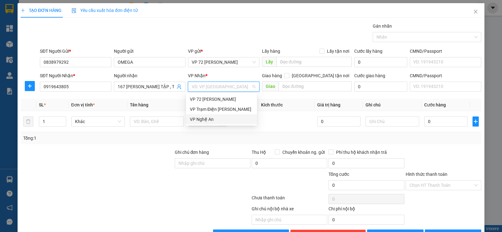
click at [208, 119] on div "VP Nghệ An" at bounding box center [221, 119] width 63 height 7
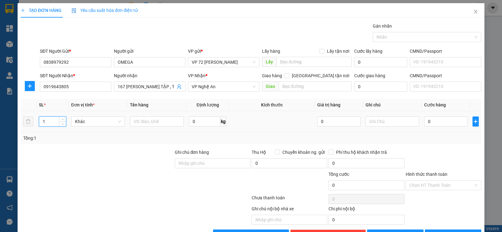
click at [50, 122] on input "1" at bounding box center [52, 121] width 26 height 9
click at [139, 122] on input "text" at bounding box center [157, 121] width 54 height 10
click at [384, 119] on input "text" at bounding box center [393, 121] width 54 height 10
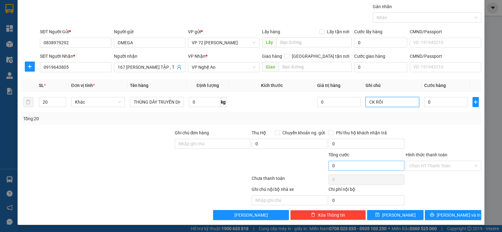
scroll to position [20, 0]
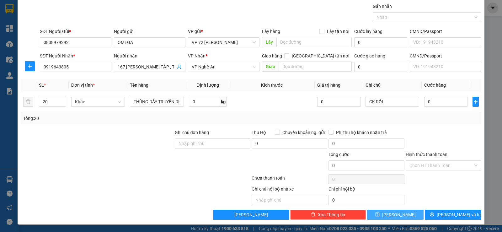
click at [384, 214] on button "[PERSON_NAME]" at bounding box center [395, 215] width 57 height 10
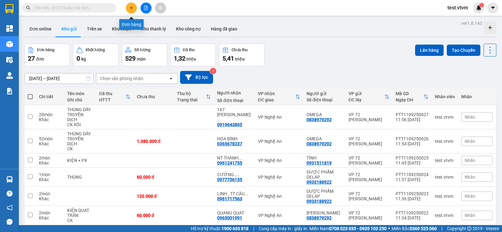
click at [131, 5] on button at bounding box center [131, 8] width 11 height 11
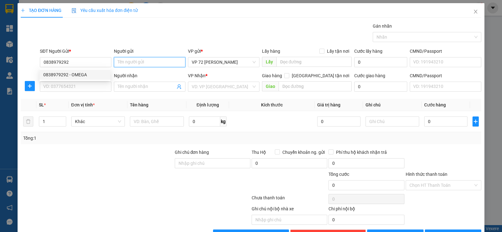
click at [127, 64] on input "Người gửi" at bounding box center [150, 62] width 72 height 10
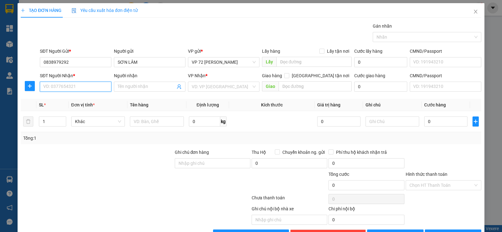
click at [81, 85] on input "SĐT Người Nhận *" at bounding box center [76, 87] width 72 height 10
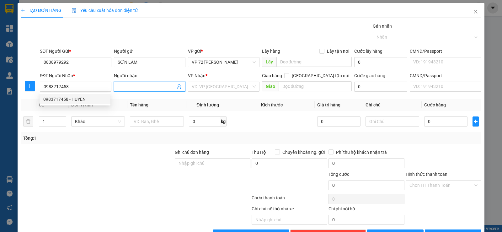
click at [128, 86] on input "Người nhận" at bounding box center [147, 86] width 58 height 7
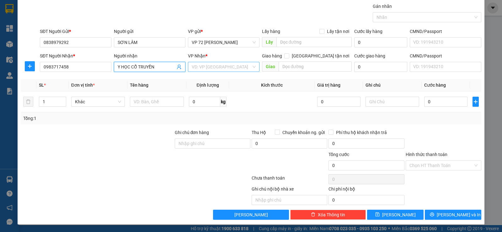
click at [238, 70] on input "search" at bounding box center [222, 66] width 60 height 9
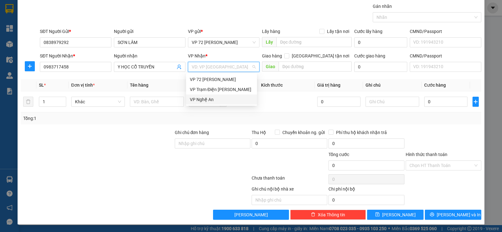
click at [208, 98] on div "VP Nghệ An" at bounding box center [221, 99] width 63 height 7
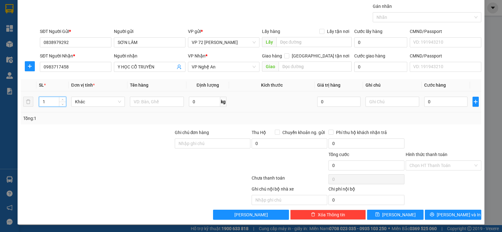
click at [47, 103] on input "1" at bounding box center [52, 101] width 26 height 9
click at [148, 105] on input "text" at bounding box center [157, 102] width 54 height 10
click at [379, 100] on input "text" at bounding box center [393, 102] width 54 height 10
click at [446, 98] on input "0" at bounding box center [445, 102] width 43 height 10
click at [397, 214] on span "[PERSON_NAME]" at bounding box center [399, 214] width 34 height 7
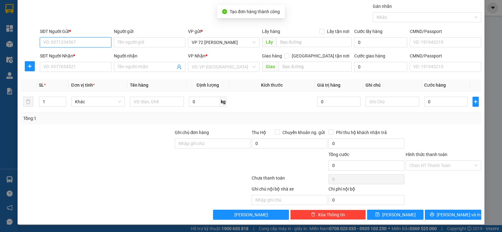
click at [67, 41] on input "SĐT Người Gửi *" at bounding box center [76, 42] width 72 height 10
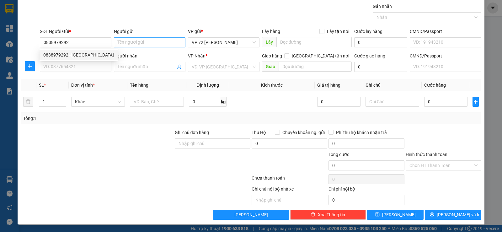
click at [155, 39] on div "Người gửi Tên người gửi" at bounding box center [150, 39] width 72 height 22
click at [153, 46] on input "Người gửi" at bounding box center [150, 42] width 72 height 10
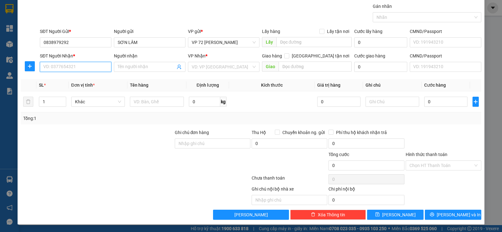
click at [55, 69] on input "SĐT Người Nhận *" at bounding box center [76, 67] width 72 height 10
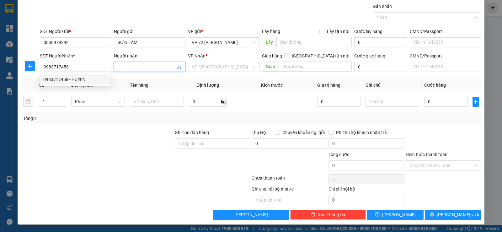
click at [136, 63] on span at bounding box center [150, 67] width 72 height 10
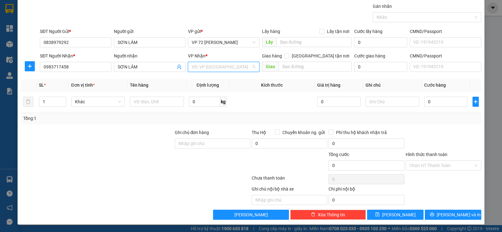
click at [203, 65] on input "search" at bounding box center [222, 66] width 60 height 9
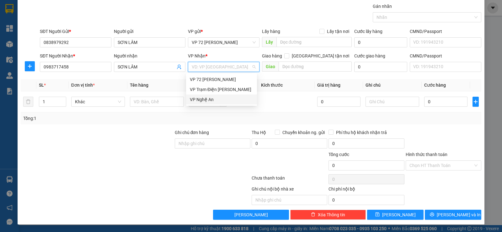
click at [207, 100] on div "VP Nghệ An" at bounding box center [221, 99] width 63 height 7
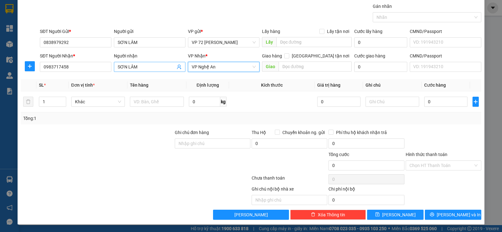
click at [138, 67] on input "SƠN LÂM" at bounding box center [147, 66] width 58 height 7
click at [45, 99] on input "1" at bounding box center [52, 101] width 26 height 9
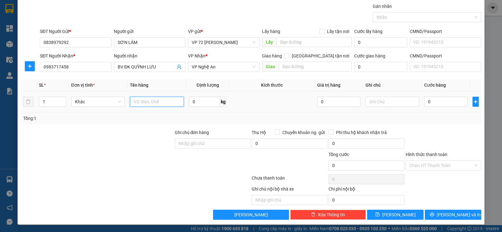
click at [143, 102] on input "text" at bounding box center [157, 102] width 54 height 10
click at [368, 100] on input "text" at bounding box center [393, 102] width 54 height 10
click at [390, 212] on button "[PERSON_NAME]" at bounding box center [395, 215] width 57 height 10
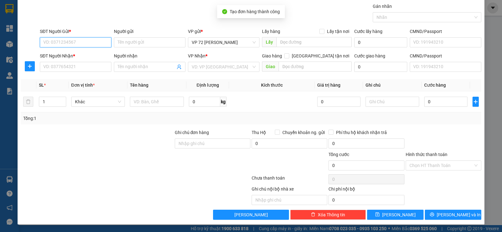
click at [78, 40] on input "SĐT Người Gửi *" at bounding box center [76, 42] width 72 height 10
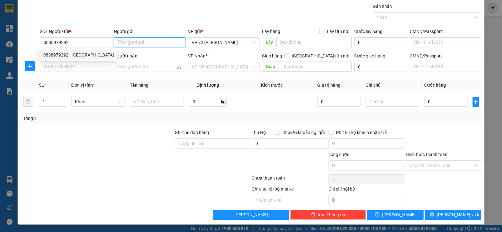
click at [127, 42] on input "Người gửi" at bounding box center [150, 42] width 72 height 10
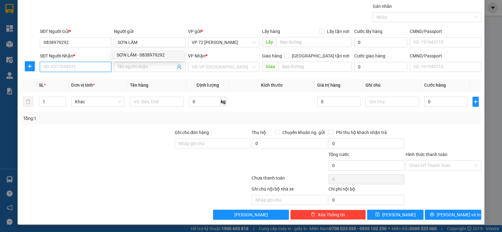
click at [96, 66] on input "SĐT Người Nhận *" at bounding box center [76, 67] width 72 height 10
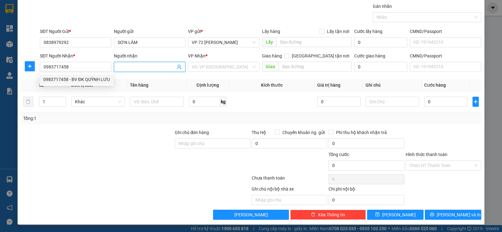
click at [122, 69] on input "Người nhận" at bounding box center [147, 66] width 58 height 7
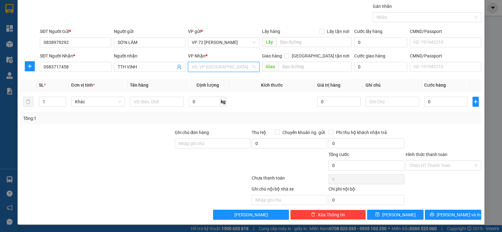
click at [234, 70] on input "search" at bounding box center [222, 66] width 60 height 9
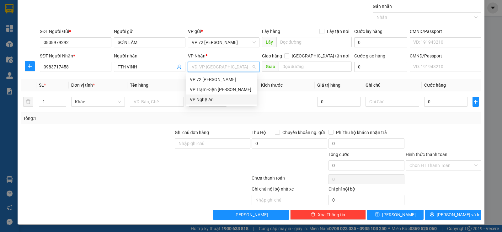
click at [220, 103] on div "VP Nghệ An" at bounding box center [221, 100] width 71 height 10
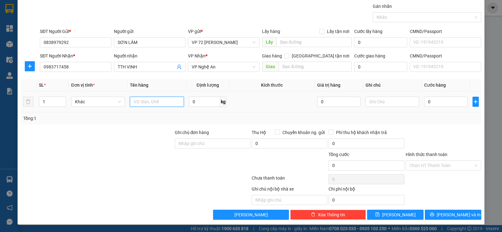
click at [138, 102] on input "text" at bounding box center [157, 102] width 54 height 10
click at [370, 101] on input "text" at bounding box center [393, 102] width 54 height 10
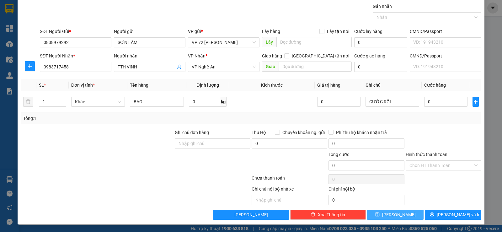
click at [380, 215] on button "[PERSON_NAME]" at bounding box center [395, 215] width 57 height 10
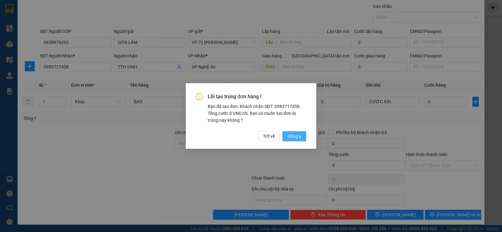
click at [290, 135] on span "Đồng ý" at bounding box center [295, 136] width 14 height 7
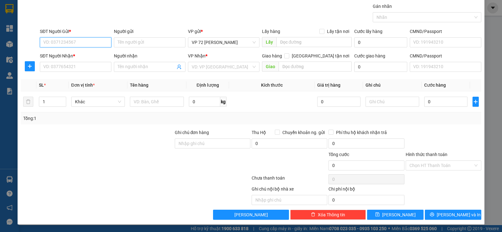
click at [76, 43] on input "SĐT Người Gửi *" at bounding box center [76, 42] width 72 height 10
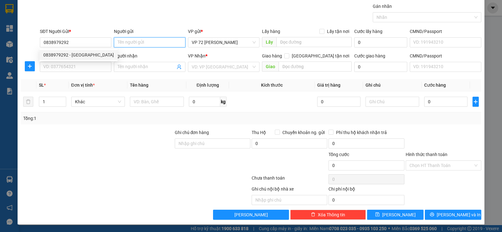
click at [130, 44] on input "Người gửi" at bounding box center [150, 42] width 72 height 10
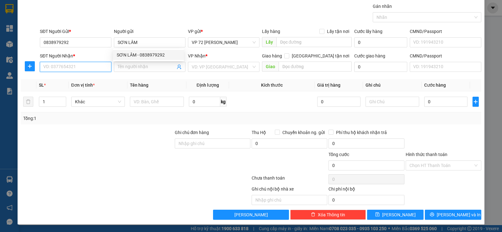
click at [92, 67] on input "SĐT Người Nhận *" at bounding box center [76, 67] width 72 height 10
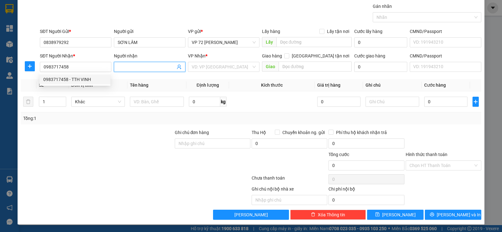
click at [134, 64] on input "Người nhận" at bounding box center [147, 66] width 58 height 7
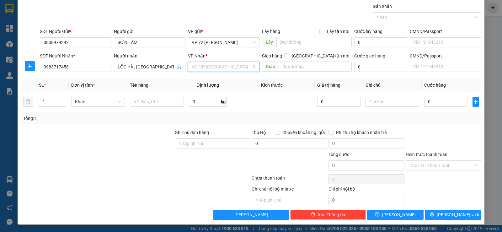
click at [198, 69] on input "search" at bounding box center [222, 66] width 60 height 9
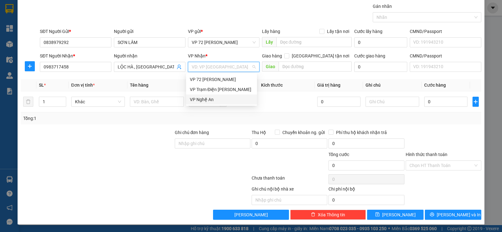
click at [201, 99] on div "VP Nghệ An" at bounding box center [221, 99] width 63 height 7
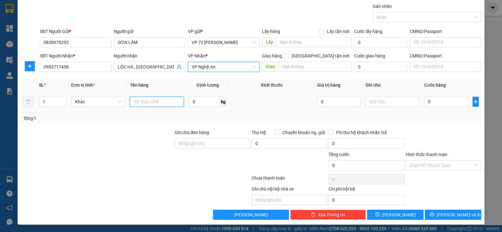
click at [137, 101] on input "text" at bounding box center [157, 102] width 54 height 10
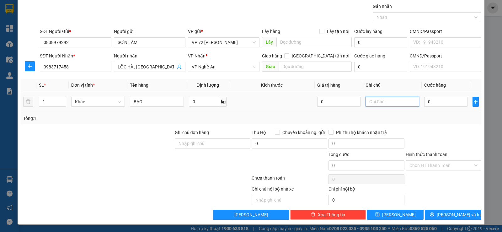
click at [381, 106] on input "text" at bounding box center [393, 102] width 54 height 10
click at [382, 214] on button "[PERSON_NAME]" at bounding box center [395, 215] width 57 height 10
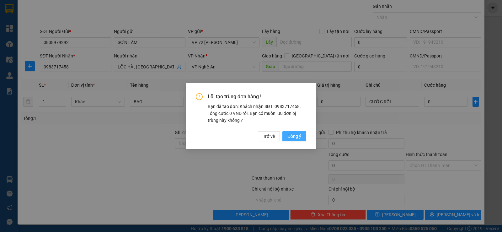
click at [300, 133] on span "Đồng ý" at bounding box center [295, 136] width 14 height 7
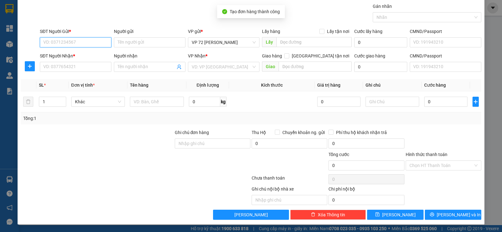
click at [63, 44] on input "SĐT Người Gửi *" at bounding box center [76, 42] width 72 height 10
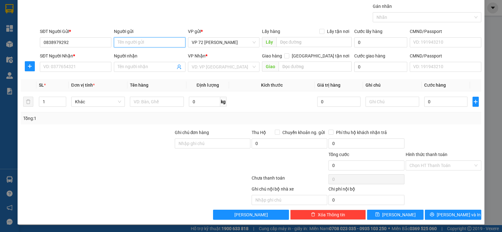
click at [163, 40] on input "Người gửi" at bounding box center [150, 42] width 72 height 10
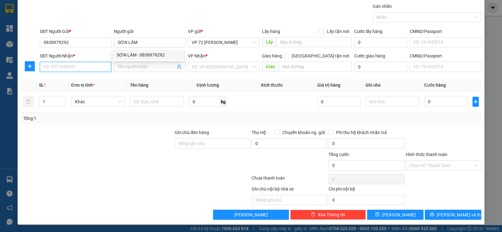
click at [95, 68] on input "SĐT Người Nhận *" at bounding box center [76, 67] width 72 height 10
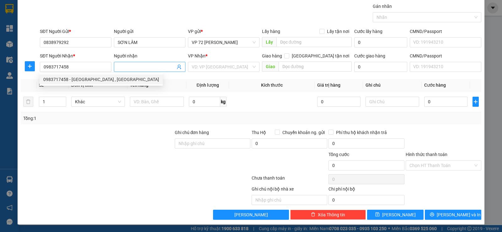
click at [142, 66] on input "Người nhận" at bounding box center [147, 66] width 58 height 7
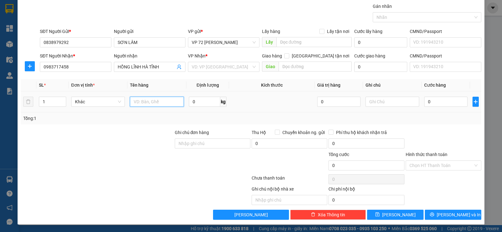
click at [142, 101] on input "text" at bounding box center [157, 102] width 54 height 10
click at [374, 101] on input "text" at bounding box center [393, 102] width 54 height 10
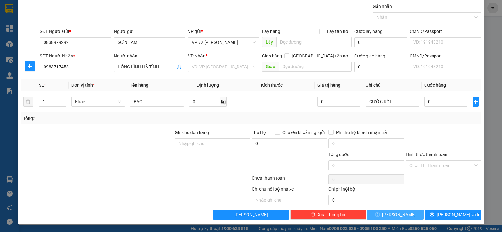
click at [390, 215] on button "[PERSON_NAME]" at bounding box center [395, 215] width 57 height 10
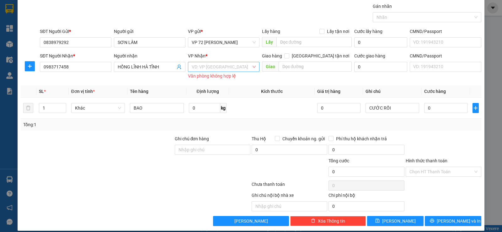
click at [216, 70] on input "search" at bounding box center [222, 66] width 60 height 9
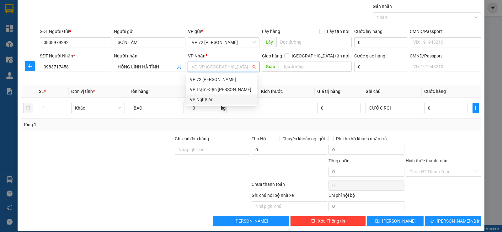
click at [216, 99] on div "VP Nghệ An" at bounding box center [221, 99] width 63 height 7
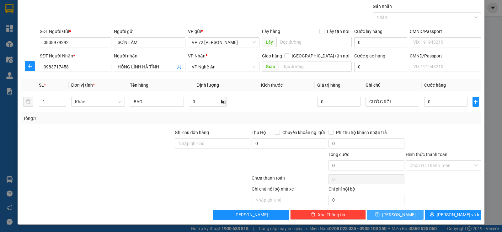
click at [397, 217] on span "[PERSON_NAME]" at bounding box center [399, 214] width 34 height 7
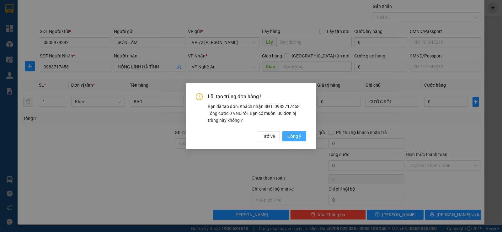
click at [289, 138] on span "Đồng ý" at bounding box center [295, 136] width 14 height 7
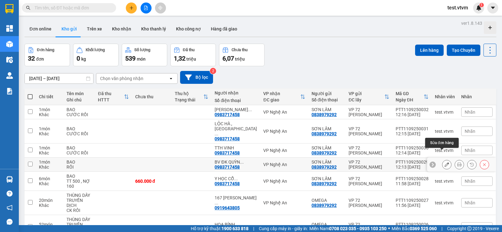
click at [445, 162] on icon at bounding box center [447, 164] width 4 height 4
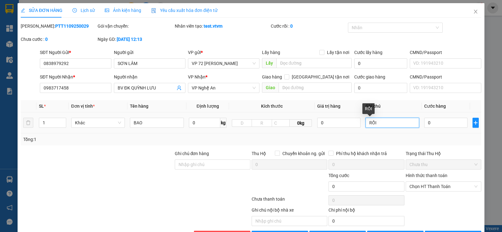
click at [366, 122] on input "RỒI" at bounding box center [393, 123] width 54 height 10
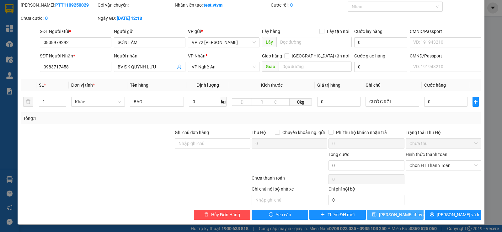
click at [400, 213] on span "[PERSON_NAME] thay đổi" at bounding box center [404, 214] width 50 height 7
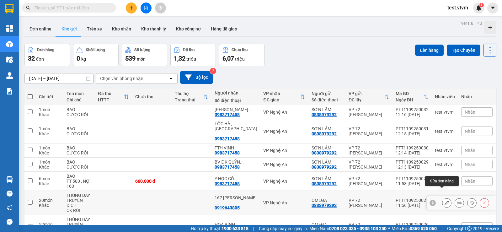
click at [445, 201] on icon at bounding box center [447, 203] width 4 height 4
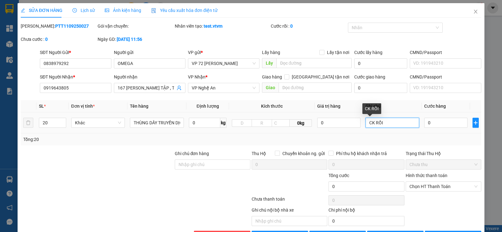
click at [371, 124] on input "CK RỒI" at bounding box center [393, 123] width 54 height 10
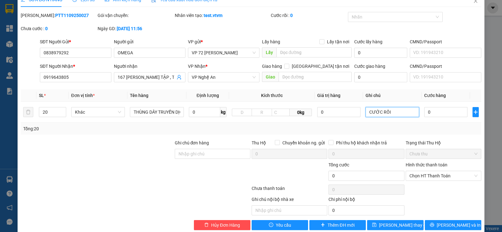
scroll to position [21, 0]
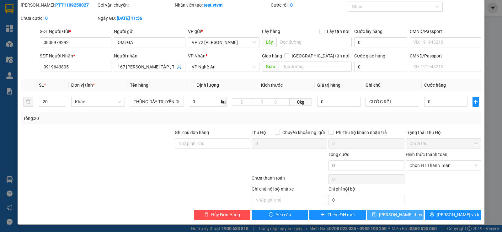
click at [377, 216] on icon "save" at bounding box center [375, 215] width 4 height 4
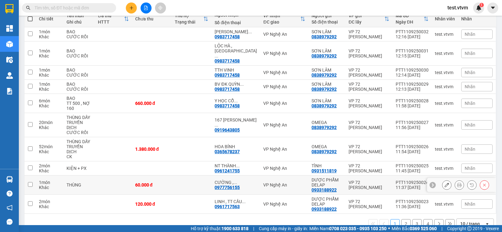
scroll to position [82, 0]
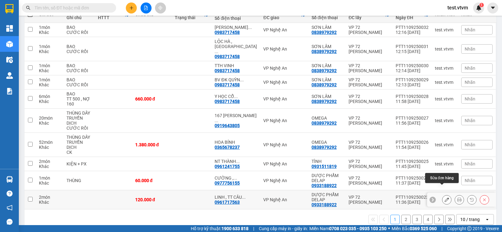
click at [445, 197] on icon at bounding box center [447, 199] width 4 height 4
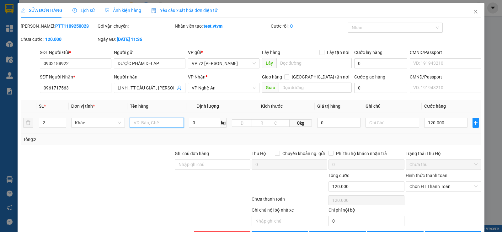
click at [146, 122] on input "text" at bounding box center [157, 123] width 54 height 10
click at [429, 123] on input "120.000" at bounding box center [445, 123] width 43 height 10
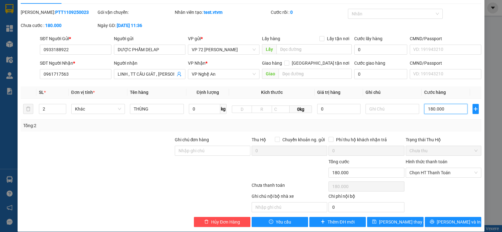
scroll to position [21, 0]
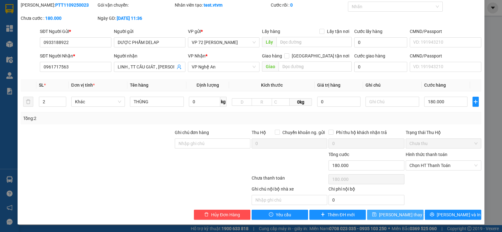
click at [383, 216] on button "[PERSON_NAME] thay đổi" at bounding box center [395, 215] width 57 height 10
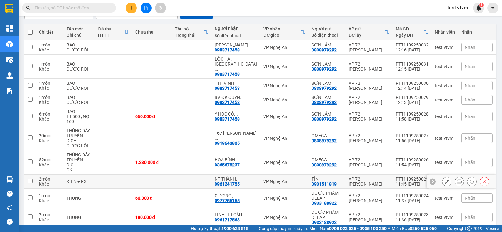
scroll to position [82, 0]
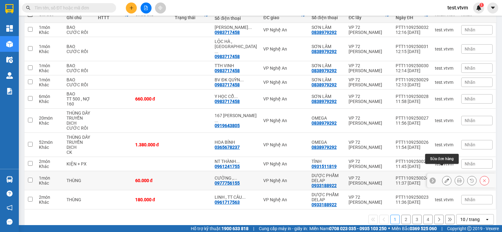
click at [445, 178] on icon at bounding box center [447, 180] width 4 height 4
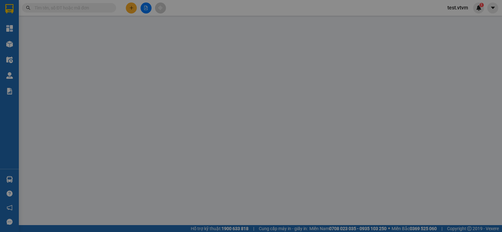
click at [441, 170] on div "Trạng thái Thu Hộ Chọn trạng thái" at bounding box center [444, 161] width 76 height 22
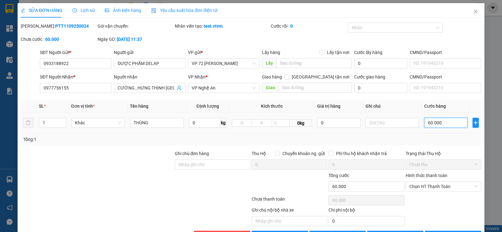
click at [442, 123] on input "60.000" at bounding box center [445, 123] width 43 height 10
click at [374, 120] on input "text" at bounding box center [393, 123] width 54 height 10
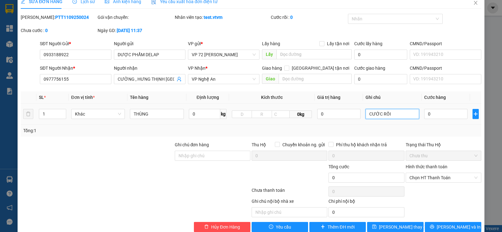
scroll to position [21, 0]
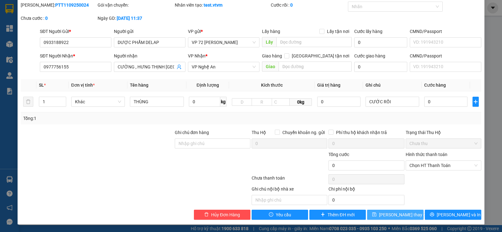
click at [395, 214] on span "[PERSON_NAME] thay đổi" at bounding box center [404, 214] width 50 height 7
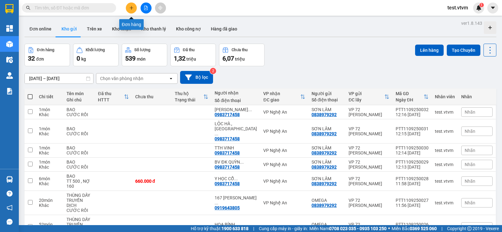
click at [131, 8] on icon "plus" at bounding box center [131, 8] width 4 height 4
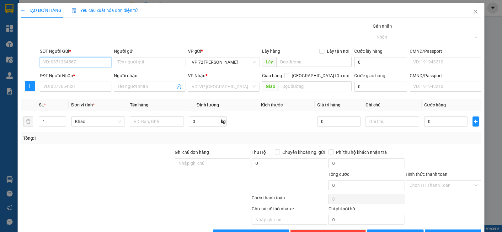
click at [72, 62] on input "SĐT Người Gửi *" at bounding box center [76, 62] width 72 height 10
click at [132, 65] on input "Người gửi" at bounding box center [150, 62] width 72 height 10
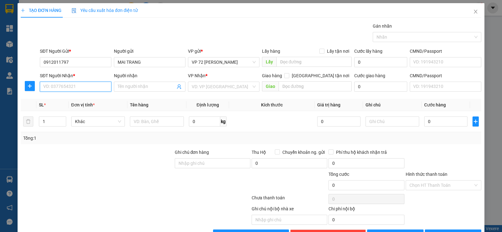
click at [57, 88] on input "SĐT Người Nhận *" at bounding box center [76, 87] width 72 height 10
click at [120, 83] on input "Người nhận" at bounding box center [147, 86] width 58 height 7
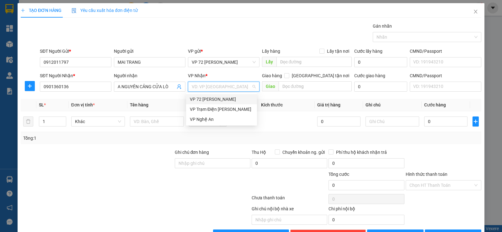
click at [197, 89] on input "search" at bounding box center [222, 86] width 60 height 9
click at [200, 120] on div "VP Nghệ An" at bounding box center [221, 119] width 63 height 7
click at [46, 122] on input "1" at bounding box center [52, 121] width 26 height 9
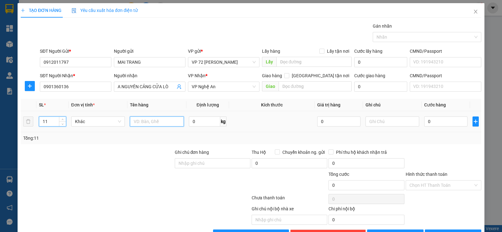
click at [137, 124] on input "text" at bounding box center [157, 121] width 54 height 10
click at [400, 122] on input "text" at bounding box center [393, 121] width 54 height 10
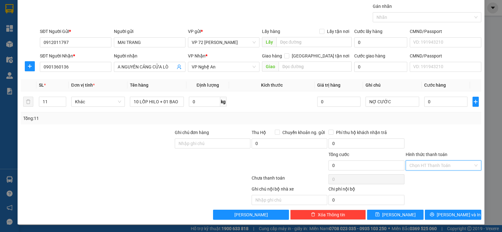
click at [461, 166] on input "Hình thức thanh toán" at bounding box center [442, 165] width 64 height 9
click at [419, 147] on div at bounding box center [443, 140] width 77 height 22
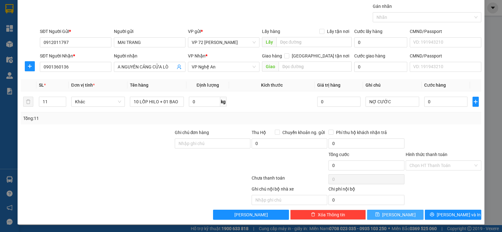
click at [398, 212] on span "[PERSON_NAME]" at bounding box center [399, 214] width 34 height 7
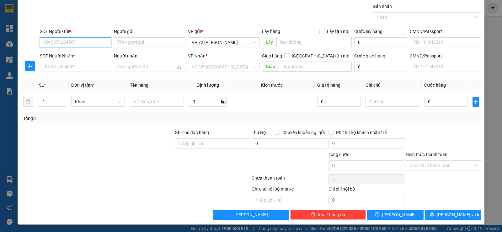
click at [83, 43] on input "SĐT Người Gửi *" at bounding box center [76, 42] width 72 height 10
click at [135, 41] on input "Người gửi" at bounding box center [150, 42] width 72 height 10
click at [81, 69] on input "SĐT Người Nhận *" at bounding box center [76, 67] width 72 height 10
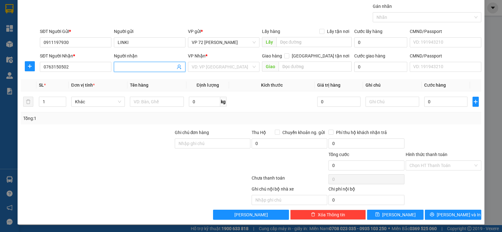
click at [149, 70] on input "Người nhận" at bounding box center [147, 66] width 58 height 7
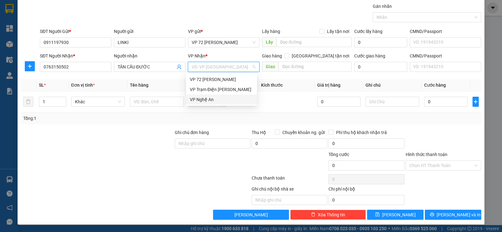
click at [217, 70] on input "search" at bounding box center [222, 66] width 60 height 9
click at [205, 100] on div "VP Nghệ An" at bounding box center [221, 99] width 63 height 7
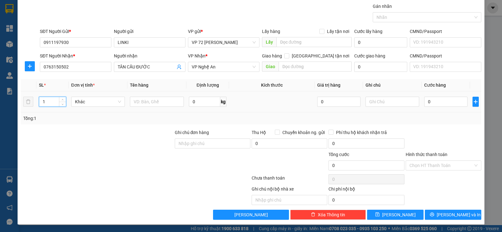
click at [55, 100] on input "1" at bounding box center [52, 101] width 26 height 9
click at [155, 100] on input "text" at bounding box center [157, 102] width 54 height 10
click at [444, 103] on input "0" at bounding box center [445, 102] width 43 height 10
click at [392, 105] on input "text" at bounding box center [393, 102] width 54 height 10
click at [397, 213] on span "[PERSON_NAME]" at bounding box center [399, 214] width 34 height 7
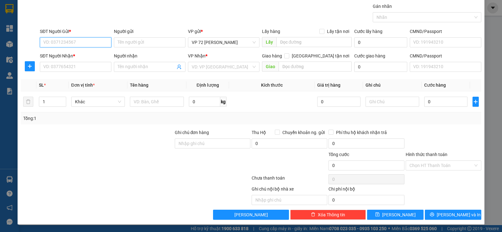
click at [71, 44] on input "SĐT Người Gửi *" at bounding box center [76, 42] width 72 height 10
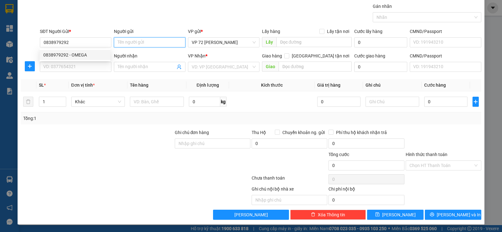
click at [125, 43] on input "Người gửi" at bounding box center [150, 42] width 72 height 10
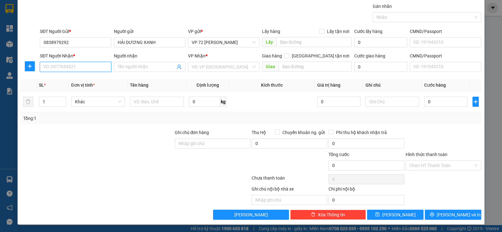
click at [68, 64] on input "SĐT Người Nhận *" at bounding box center [76, 67] width 72 height 10
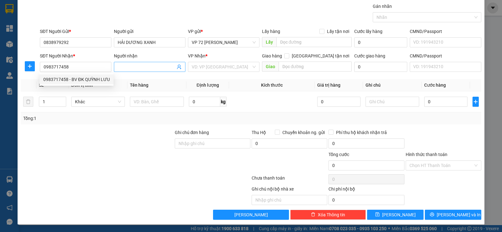
click at [135, 66] on input "Người nhận" at bounding box center [147, 66] width 58 height 7
click at [197, 64] on input "search" at bounding box center [222, 66] width 60 height 9
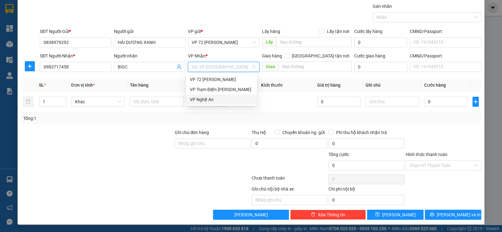
click at [201, 97] on div "VP Nghệ An" at bounding box center [221, 99] width 63 height 7
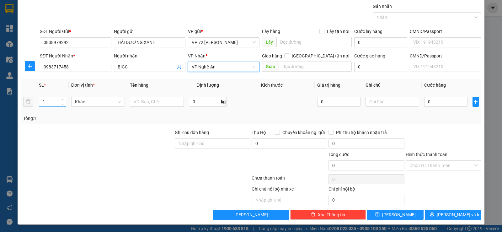
click at [48, 100] on input "1" at bounding box center [52, 101] width 26 height 9
click at [145, 103] on input "text" at bounding box center [157, 102] width 54 height 10
click at [432, 97] on div "0" at bounding box center [445, 101] width 43 height 13
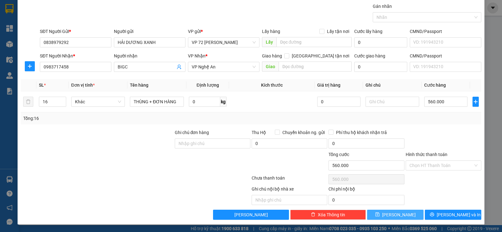
click at [391, 213] on button "[PERSON_NAME]" at bounding box center [395, 215] width 57 height 10
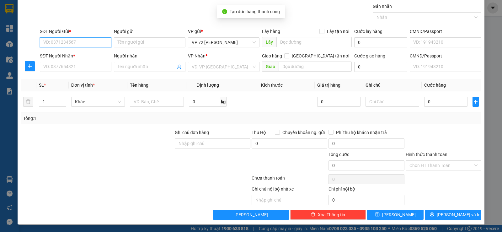
click at [78, 39] on input "SĐT Người Gửi *" at bounding box center [76, 42] width 72 height 10
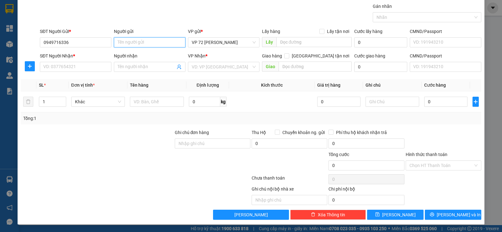
click at [170, 45] on input "Người gửi" at bounding box center [150, 42] width 72 height 10
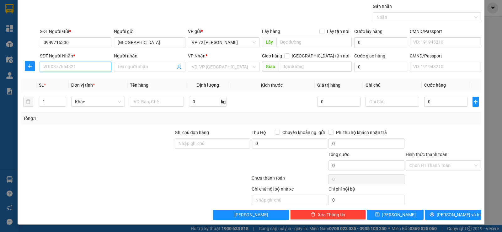
click at [88, 68] on input "SĐT Người Nhận *" at bounding box center [76, 67] width 72 height 10
click at [124, 66] on input "Người nhận" at bounding box center [147, 66] width 58 height 7
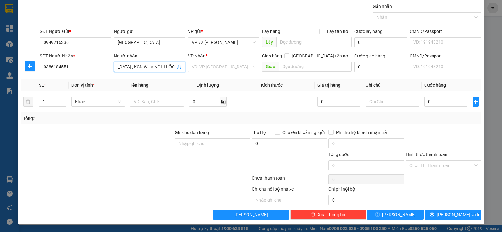
scroll to position [0, 44]
click at [255, 67] on div "VD: VP [GEOGRAPHIC_DATA]" at bounding box center [224, 67] width 72 height 10
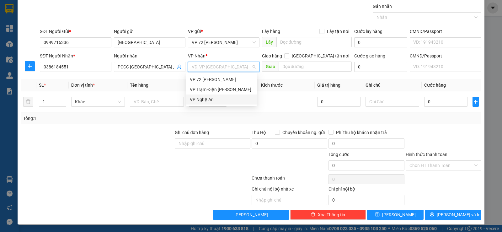
drag, startPoint x: 219, startPoint y: 100, endPoint x: 109, endPoint y: 111, distance: 111.1
click at [219, 100] on div "VP Nghệ An" at bounding box center [221, 99] width 63 height 7
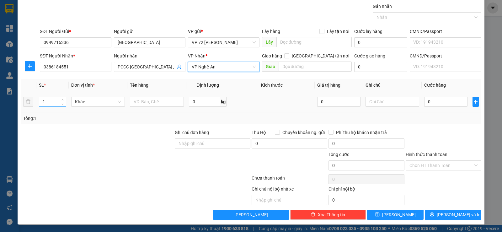
click at [56, 104] on input "1" at bounding box center [52, 101] width 26 height 9
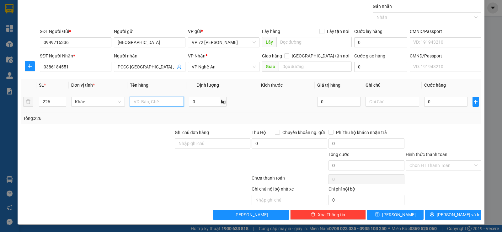
click at [146, 101] on input "text" at bounding box center [157, 102] width 54 height 10
click at [154, 101] on input "ỐNG THÉP + PX" at bounding box center [157, 102] width 54 height 10
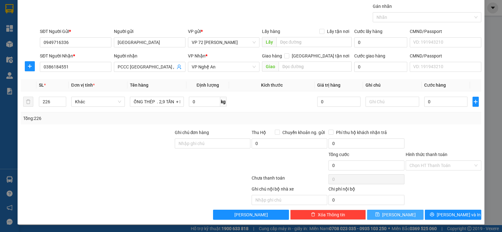
click at [395, 216] on span "[PERSON_NAME]" at bounding box center [399, 214] width 34 height 7
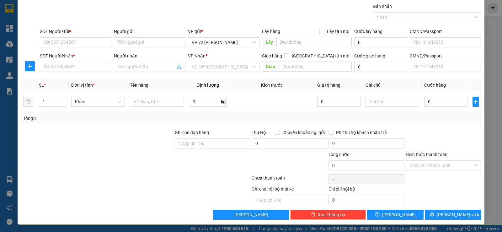
click at [66, 35] on div "SĐT Người Gửi *" at bounding box center [76, 32] width 72 height 9
click at [63, 41] on input "SĐT Người Gửi *" at bounding box center [76, 42] width 72 height 10
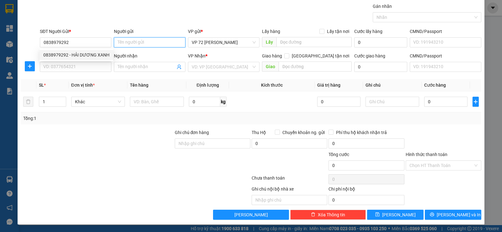
click at [121, 40] on input "Người gửi" at bounding box center [150, 42] width 72 height 10
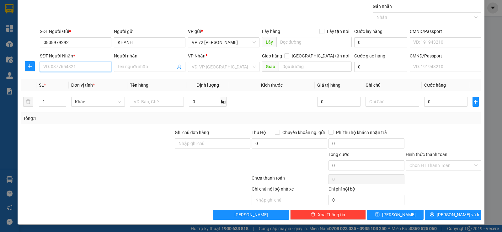
click at [67, 69] on input "SĐT Người Nhận *" at bounding box center [76, 67] width 72 height 10
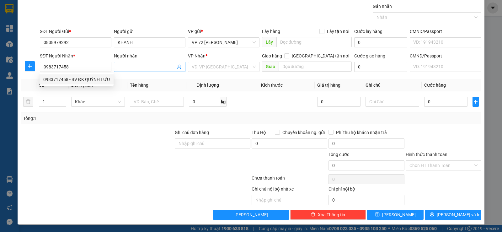
click at [133, 67] on input "Người nhận" at bounding box center [147, 66] width 58 height 7
click at [198, 68] on input "search" at bounding box center [222, 66] width 60 height 9
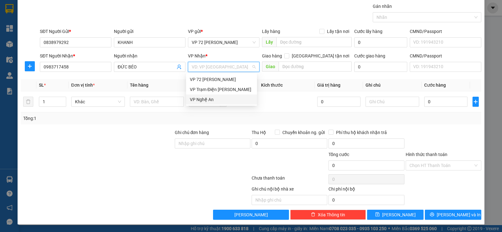
click at [213, 98] on div "VP Nghệ An" at bounding box center [221, 99] width 63 height 7
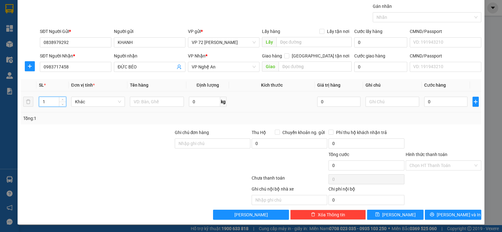
click at [49, 101] on input "1" at bounding box center [52, 101] width 26 height 9
click at [139, 103] on input "text" at bounding box center [157, 102] width 54 height 10
click at [393, 217] on span "[PERSON_NAME]" at bounding box center [399, 214] width 34 height 7
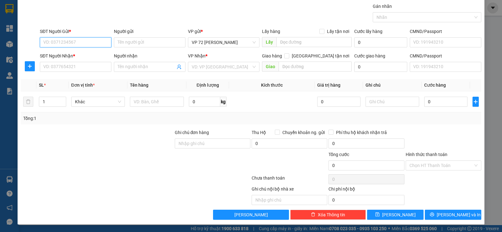
click at [74, 45] on input "SĐT Người Gửi *" at bounding box center [76, 42] width 72 height 10
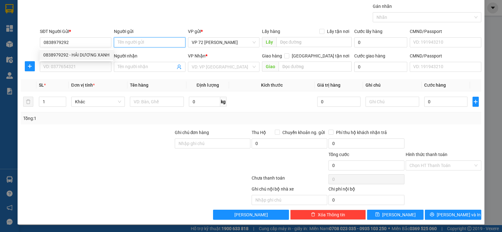
click at [125, 45] on input "Người gửi" at bounding box center [150, 42] width 72 height 10
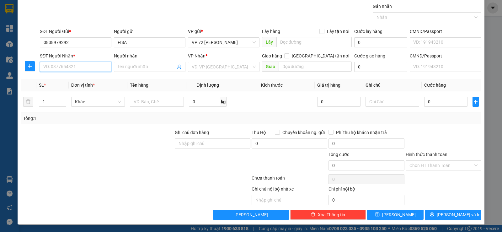
click at [76, 69] on input "SĐT Người Nhận *" at bounding box center [76, 67] width 72 height 10
click at [125, 64] on input "Người nhận" at bounding box center [147, 66] width 58 height 7
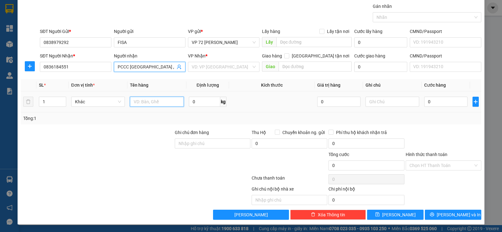
click at [135, 102] on input "text" at bounding box center [157, 102] width 54 height 10
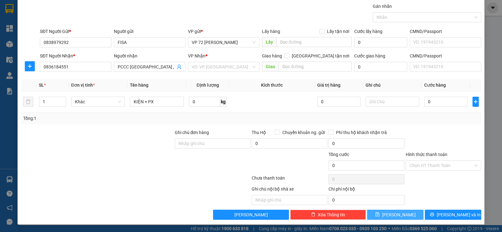
click at [400, 215] on button "[PERSON_NAME]" at bounding box center [395, 215] width 57 height 10
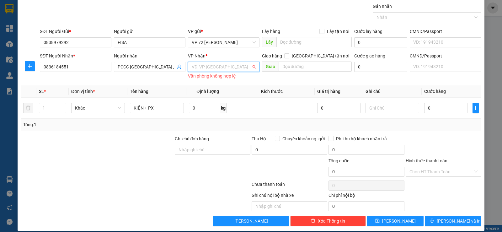
click at [237, 68] on input "search" at bounding box center [222, 66] width 60 height 9
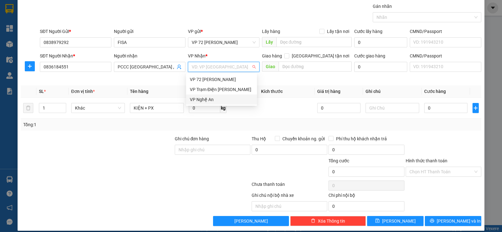
click at [212, 99] on div "VP Nghệ An" at bounding box center [221, 99] width 63 height 7
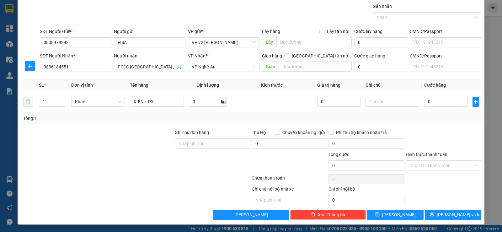
click at [381, 209] on div "Transit Pickup Surcharge Ids Transit Deliver Surcharge Ids Transit Deliver Surc…" at bounding box center [251, 111] width 461 height 217
click at [379, 210] on button "[PERSON_NAME]" at bounding box center [395, 215] width 57 height 10
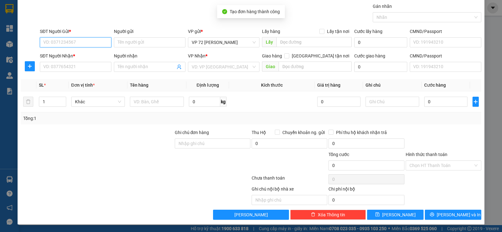
click at [68, 41] on input "SĐT Người Gửi *" at bounding box center [76, 42] width 72 height 10
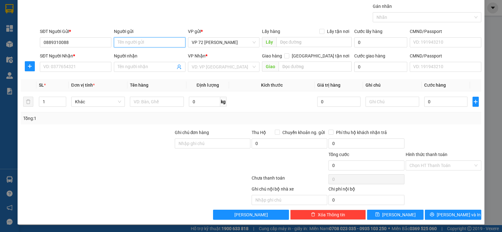
click at [146, 41] on input "Người gửi" at bounding box center [150, 42] width 72 height 10
click at [62, 68] on input "SĐT Người Nhận *" at bounding box center [76, 67] width 72 height 10
click at [134, 66] on input "Người nhận" at bounding box center [147, 66] width 58 height 7
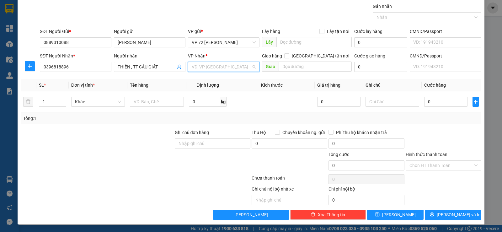
click at [204, 68] on input "search" at bounding box center [222, 66] width 60 height 9
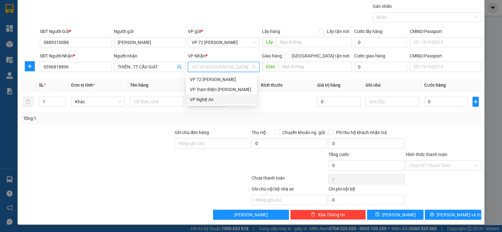
click at [207, 99] on div "VP Nghệ An" at bounding box center [221, 99] width 63 height 7
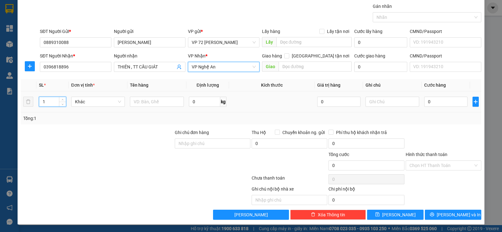
click at [54, 98] on input "1" at bounding box center [52, 101] width 26 height 9
click at [149, 105] on input "text" at bounding box center [157, 102] width 54 height 10
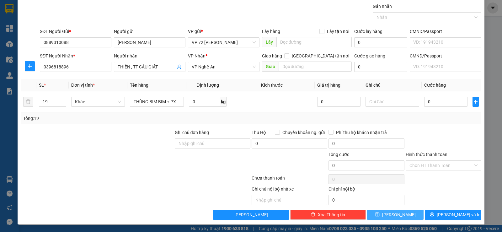
click at [381, 217] on button "[PERSON_NAME]" at bounding box center [395, 215] width 57 height 10
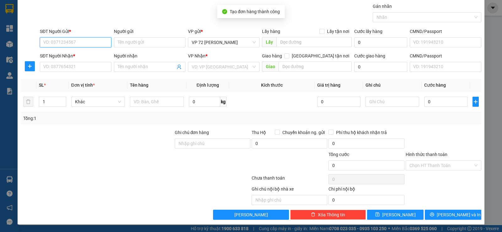
click at [54, 43] on input "SĐT Người Gửi *" at bounding box center [76, 42] width 72 height 10
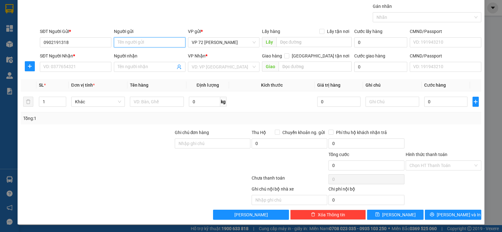
click at [156, 43] on input "Người gửi" at bounding box center [150, 42] width 72 height 10
click at [99, 71] on input "SĐT Người Nhận *" at bounding box center [76, 67] width 72 height 10
click at [129, 66] on input "Người nhận" at bounding box center [147, 66] width 58 height 7
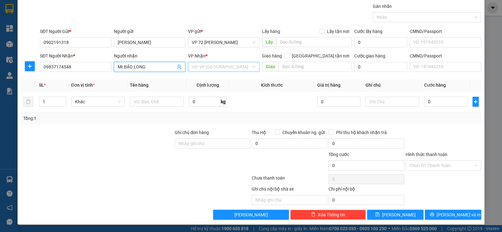
click at [205, 67] on input "search" at bounding box center [222, 66] width 60 height 9
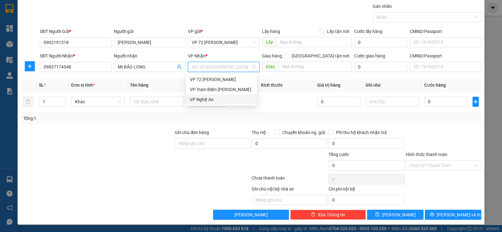
click at [210, 102] on div "VP Nghệ An" at bounding box center [221, 99] width 63 height 7
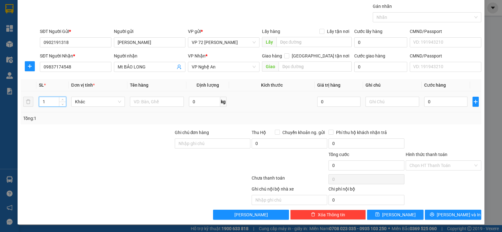
click at [52, 103] on input "1" at bounding box center [52, 101] width 26 height 9
click at [138, 103] on input "text" at bounding box center [157, 102] width 54 height 10
click at [380, 213] on icon "save" at bounding box center [377, 214] width 4 height 4
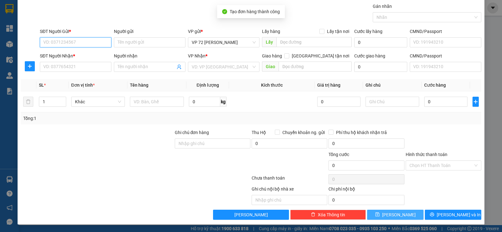
click at [59, 41] on input "SĐT Người Gửi *" at bounding box center [76, 42] width 72 height 10
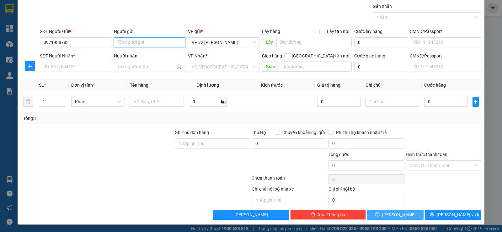
click at [145, 45] on input "Người gửi" at bounding box center [150, 42] width 72 height 10
click at [101, 67] on input "SĐT Người Nhận *" at bounding box center [76, 67] width 72 height 10
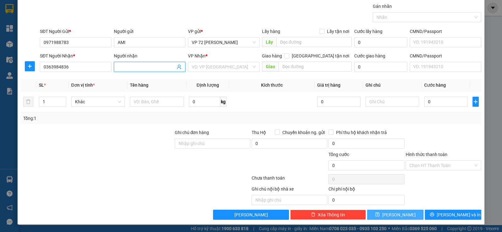
click at [128, 69] on input "Người nhận" at bounding box center [147, 66] width 58 height 7
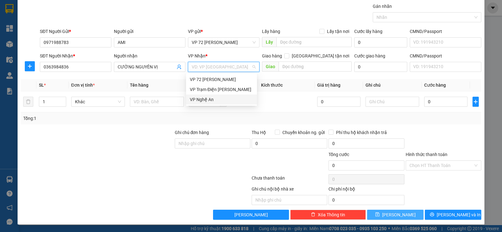
click at [212, 67] on input "search" at bounding box center [222, 66] width 60 height 9
click at [212, 101] on div "VP Nghệ An" at bounding box center [221, 99] width 63 height 7
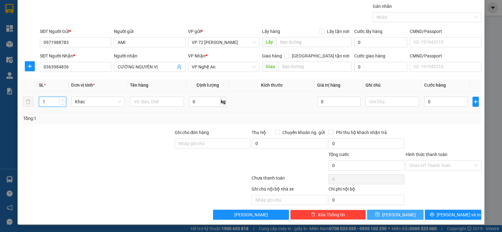
click at [57, 104] on input "1" at bounding box center [52, 101] width 26 height 9
click at [146, 106] on input "text" at bounding box center [157, 102] width 54 height 10
click at [394, 219] on button "[PERSON_NAME]" at bounding box center [395, 215] width 57 height 10
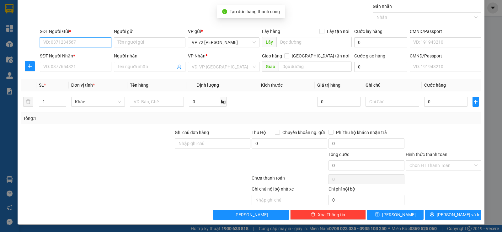
click at [73, 43] on input "SĐT Người Gửi *" at bounding box center [76, 42] width 72 height 10
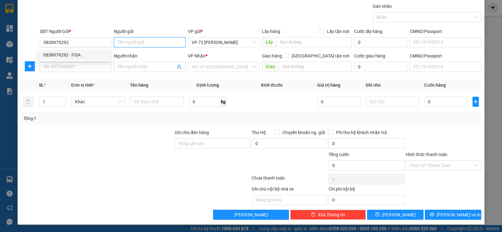
click at [129, 43] on input "Người gửi" at bounding box center [150, 42] width 72 height 10
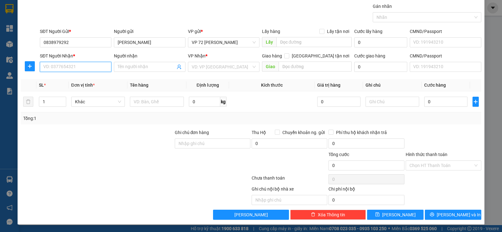
click at [74, 66] on input "SĐT Người Nhận *" at bounding box center [76, 67] width 72 height 10
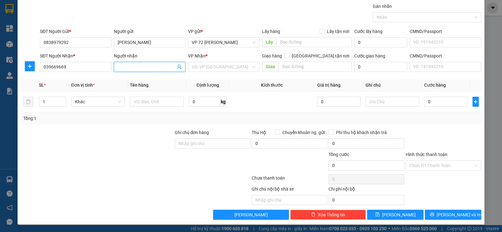
click at [123, 65] on input "Người nhận" at bounding box center [147, 66] width 58 height 7
click at [216, 68] on input "search" at bounding box center [222, 66] width 60 height 9
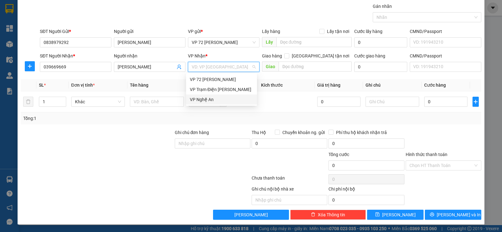
drag, startPoint x: 216, startPoint y: 99, endPoint x: 200, endPoint y: 100, distance: 15.8
click at [215, 99] on div "VP Nghệ An" at bounding box center [221, 99] width 63 height 7
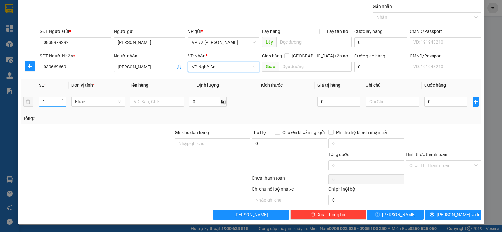
click at [49, 104] on input "1" at bounding box center [52, 101] width 26 height 9
click at [142, 103] on input "text" at bounding box center [157, 102] width 54 height 10
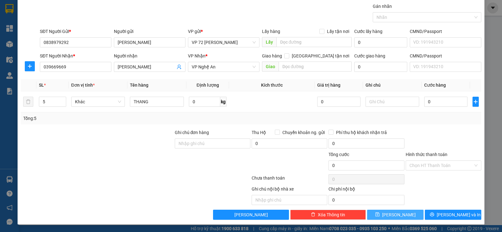
click at [389, 212] on button "[PERSON_NAME]" at bounding box center [395, 215] width 57 height 10
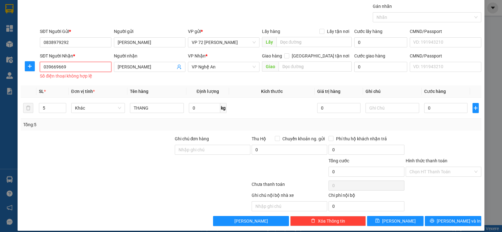
click at [68, 68] on input "039669669" at bounding box center [76, 67] width 72 height 10
click at [57, 67] on input "039669669" at bounding box center [76, 67] width 72 height 10
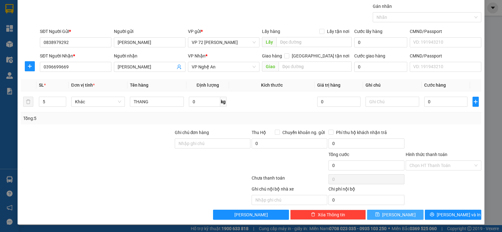
click at [392, 215] on span "[PERSON_NAME]" at bounding box center [399, 214] width 34 height 7
